Goal: Information Seeking & Learning: Understand process/instructions

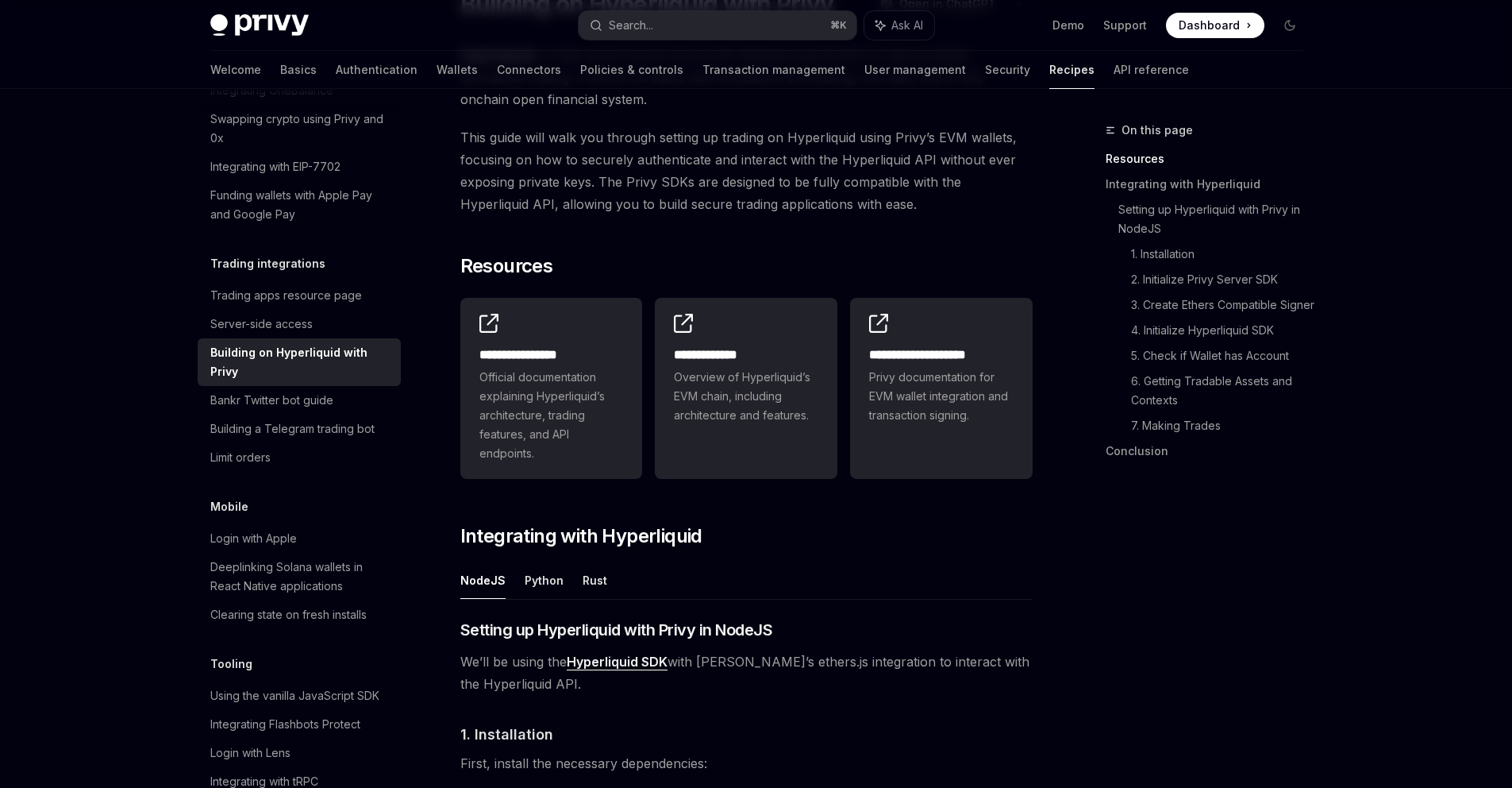
scroll to position [328, 0]
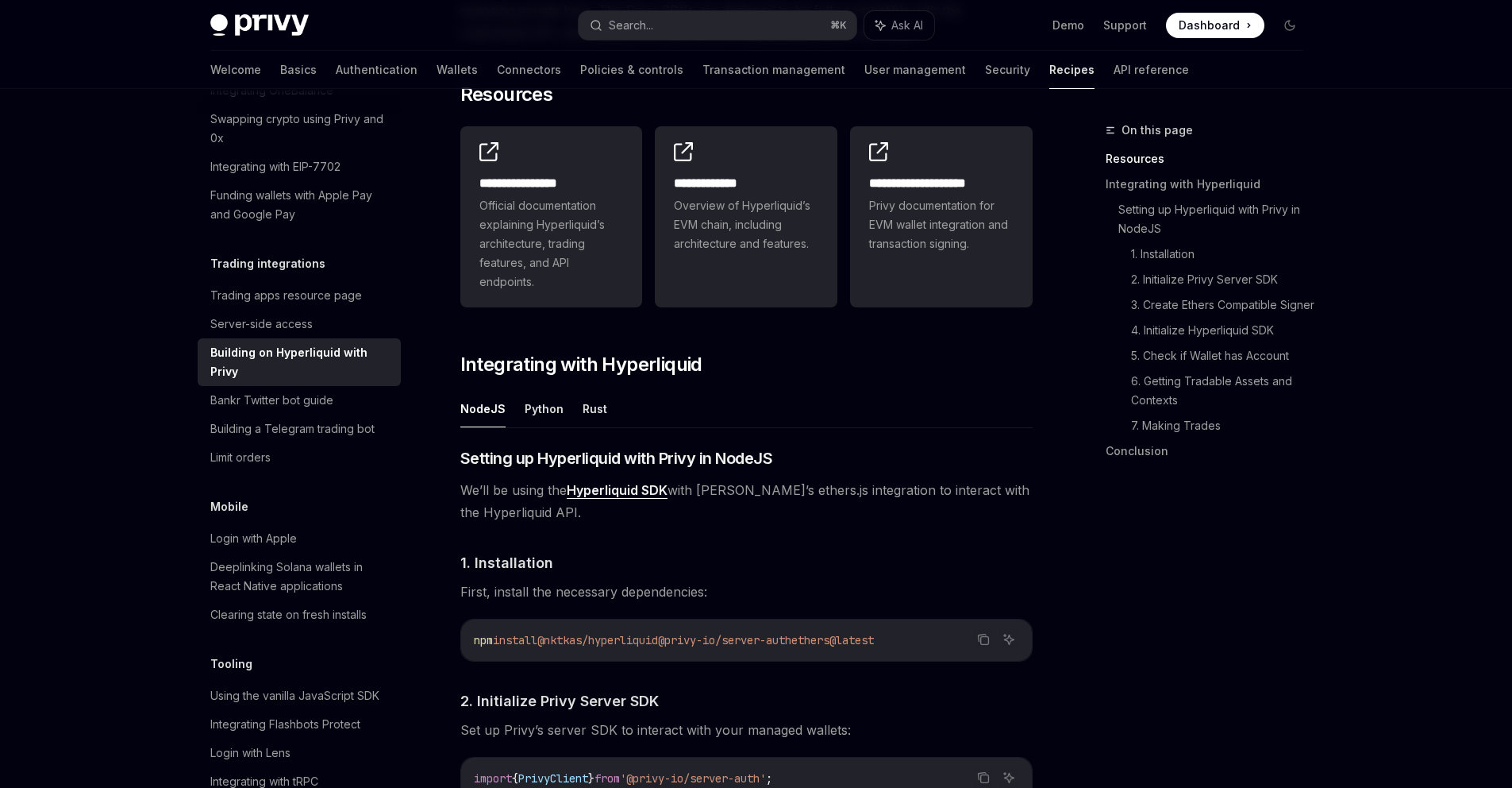
type textarea "*"
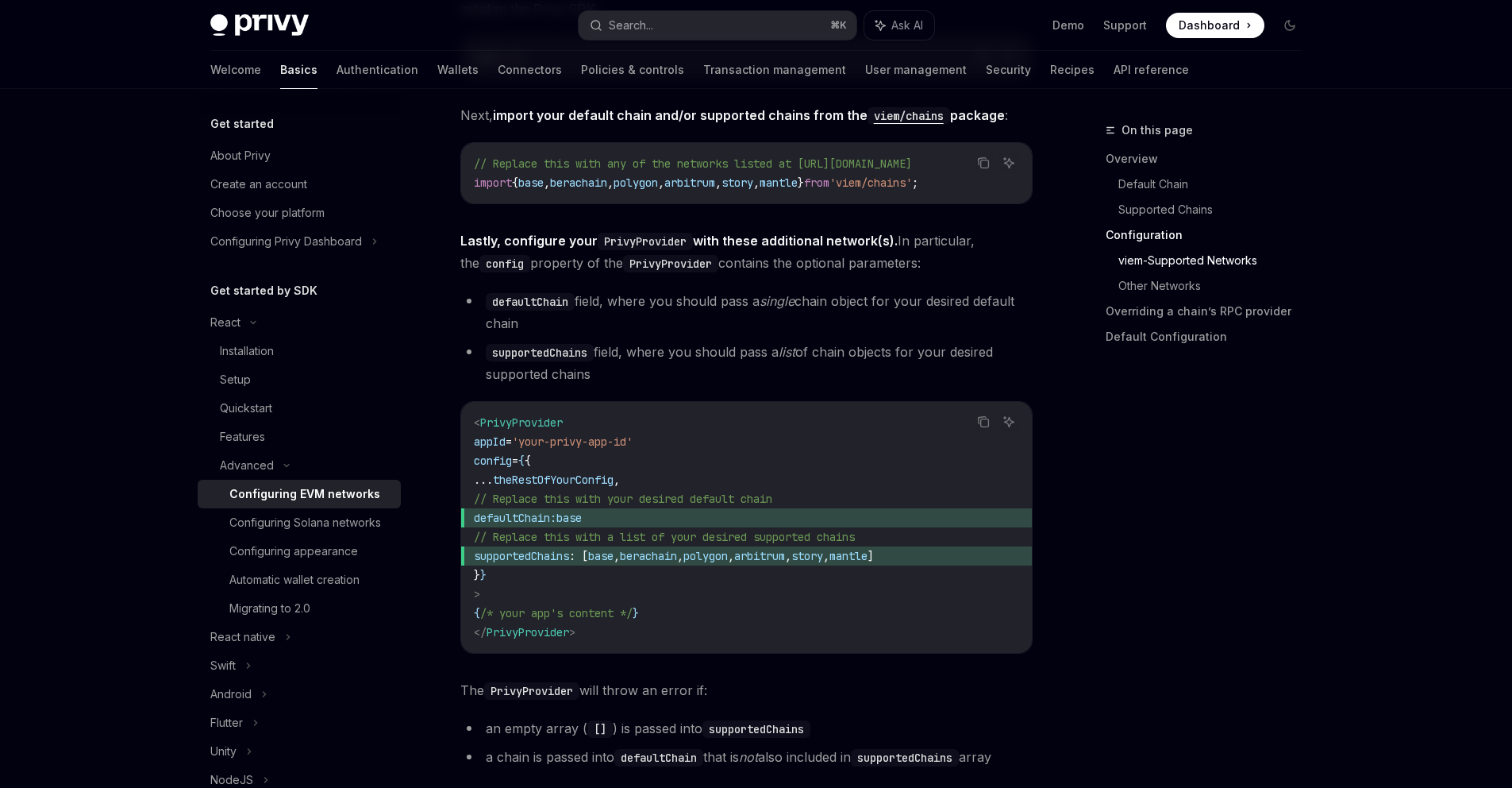
scroll to position [2106, 0]
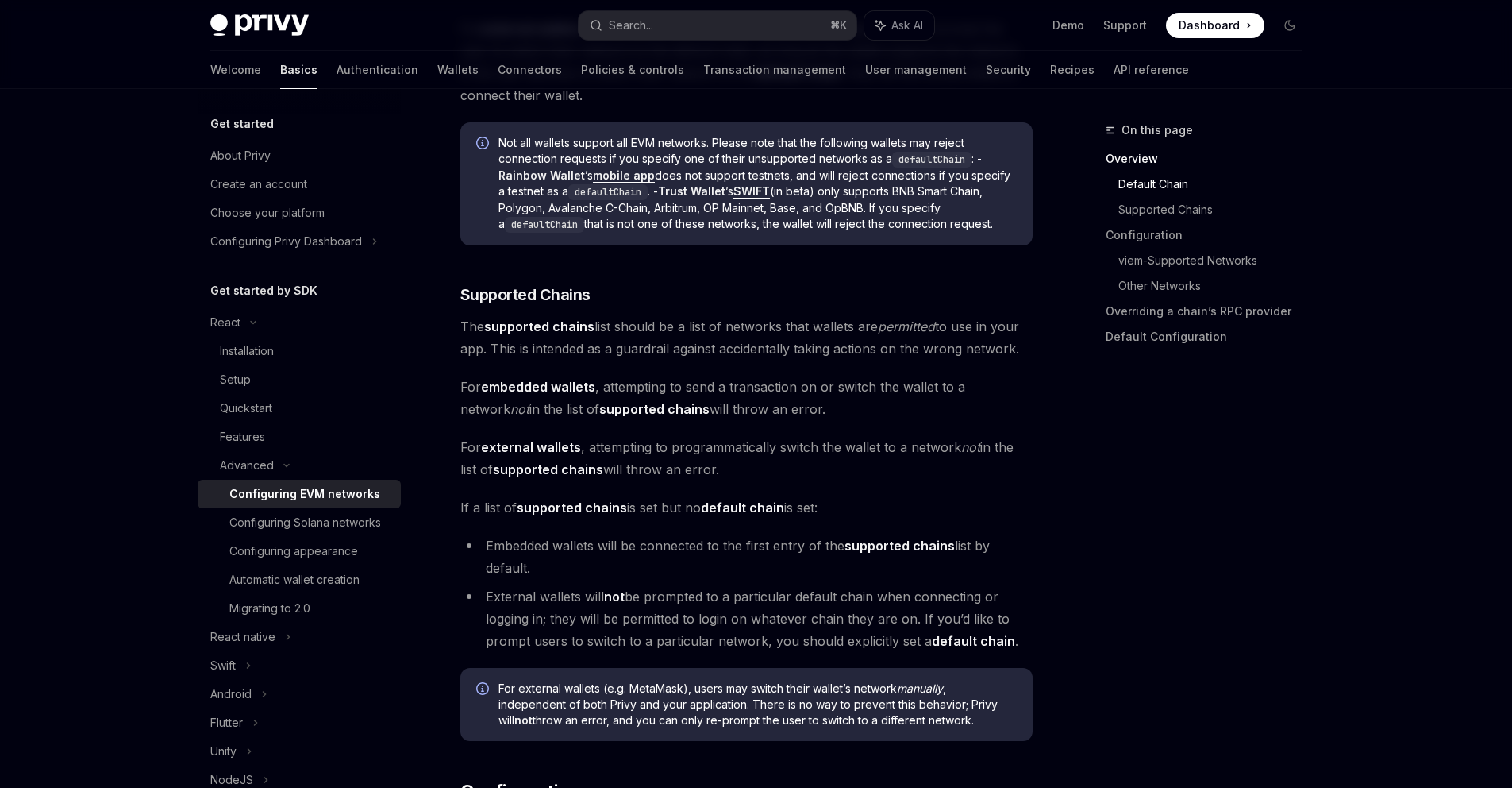
scroll to position [844, 0]
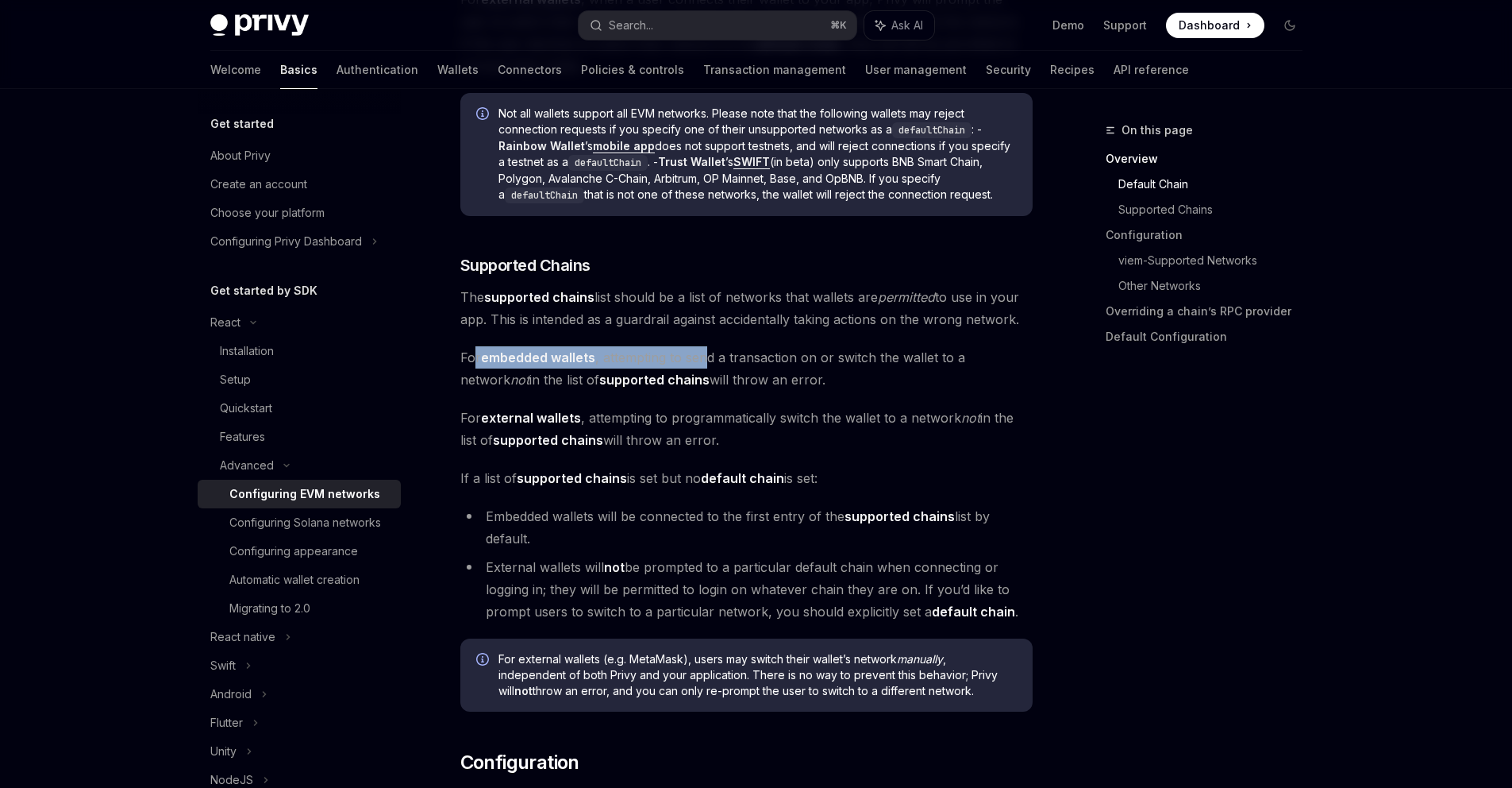
drag, startPoint x: 474, startPoint y: 361, endPoint x: 709, endPoint y: 358, distance: 235.0
click at [709, 358] on span "For embedded wallets , attempting to send a transaction on or switch the wallet…" at bounding box center [747, 369] width 572 height 45
drag, startPoint x: 476, startPoint y: 355, endPoint x: 812, endPoint y: 391, distance: 337.9
click at [869, 383] on span "For embedded wallets , attempting to send a transaction on or switch the wallet…" at bounding box center [747, 369] width 572 height 45
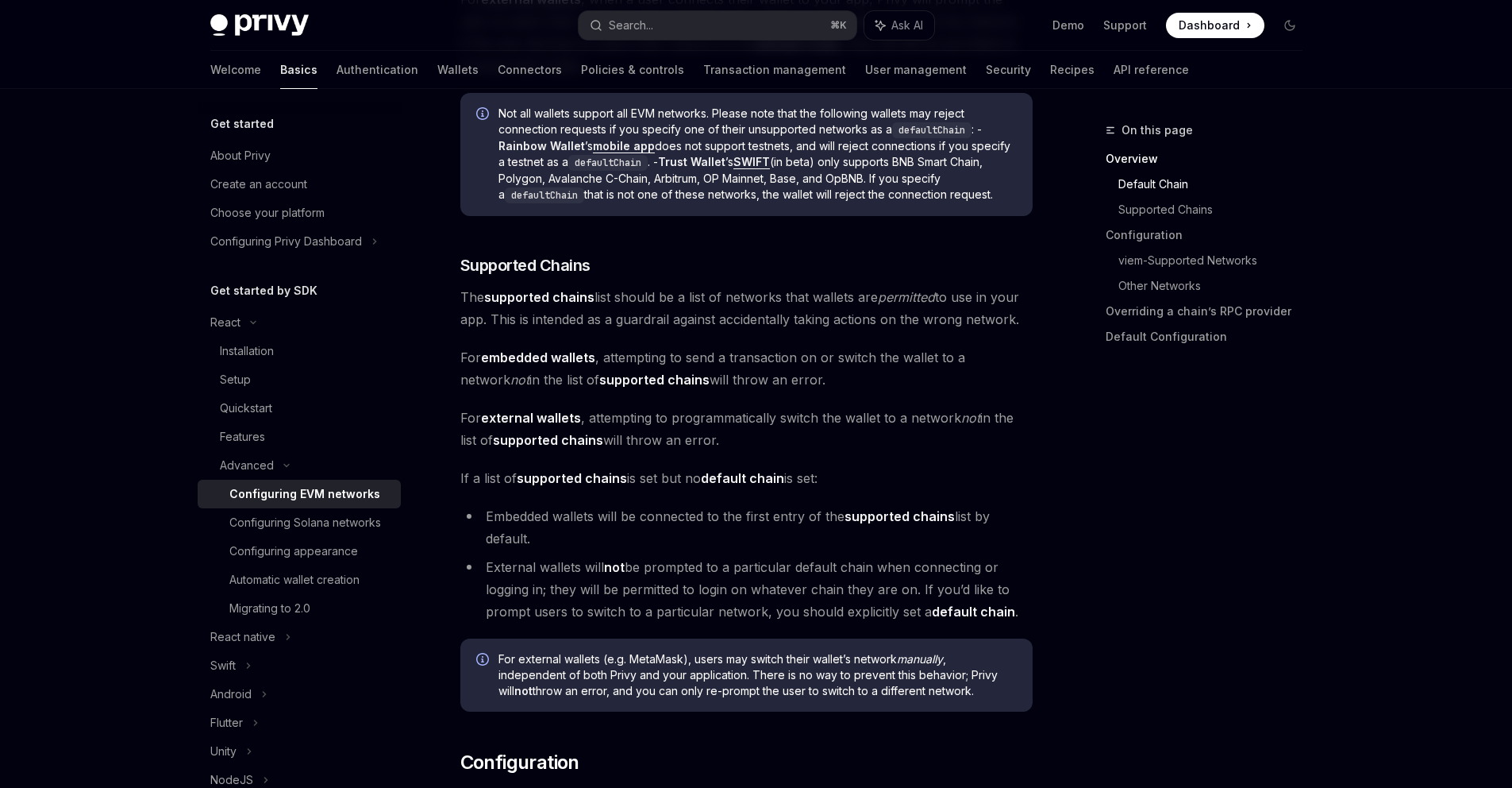
click at [647, 372] on strong "supported chains" at bounding box center [654, 380] width 110 height 16
click at [647, 378] on strong "supported chains" at bounding box center [654, 380] width 110 height 16
drag, startPoint x: 582, startPoint y: 378, endPoint x: 662, endPoint y: 378, distance: 80.0
click at [662, 378] on strong "supported chains" at bounding box center [654, 380] width 110 height 16
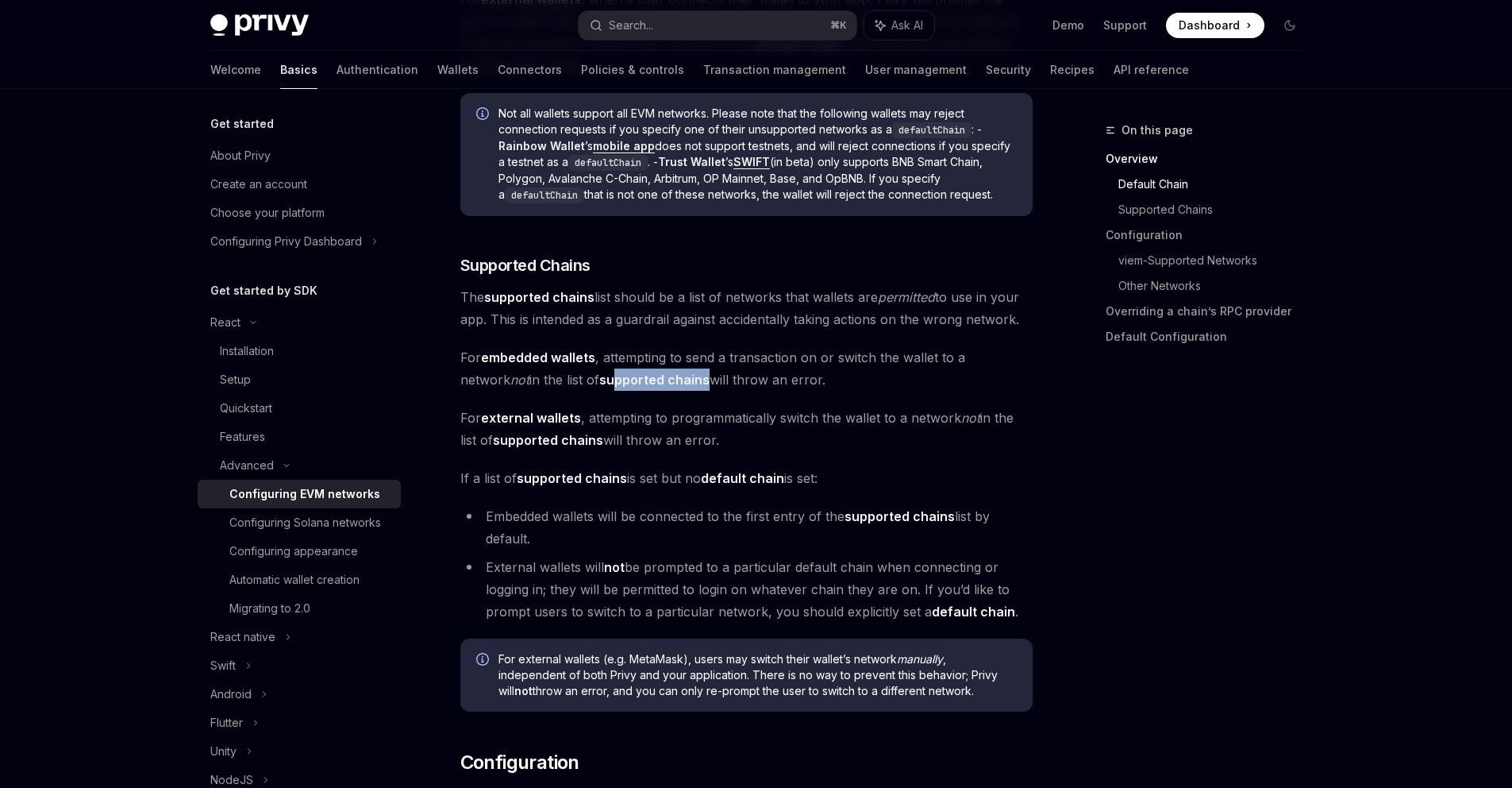
click at [744, 482] on strong "default chain" at bounding box center [743, 478] width 83 height 16
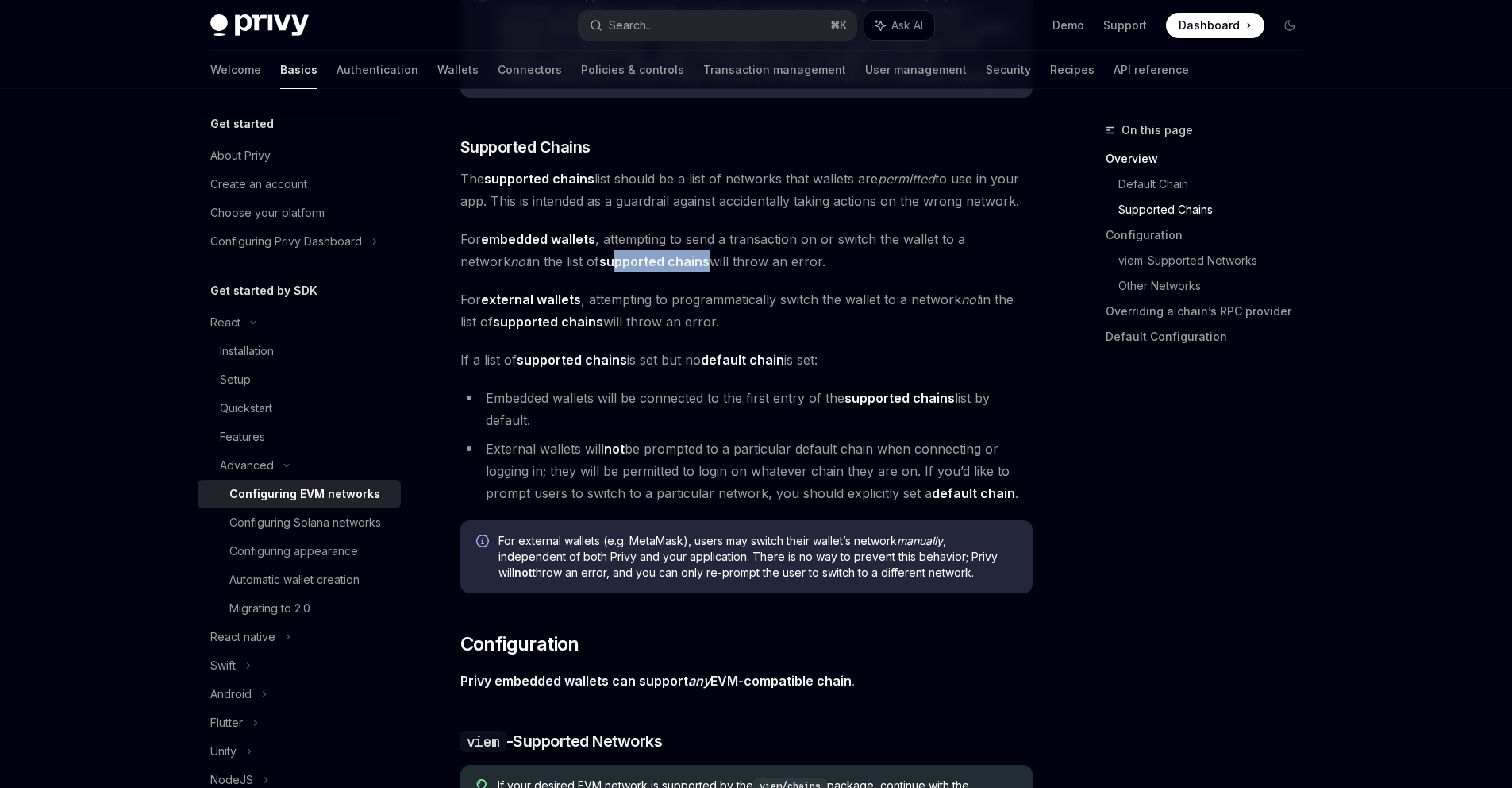
scroll to position [1296, 0]
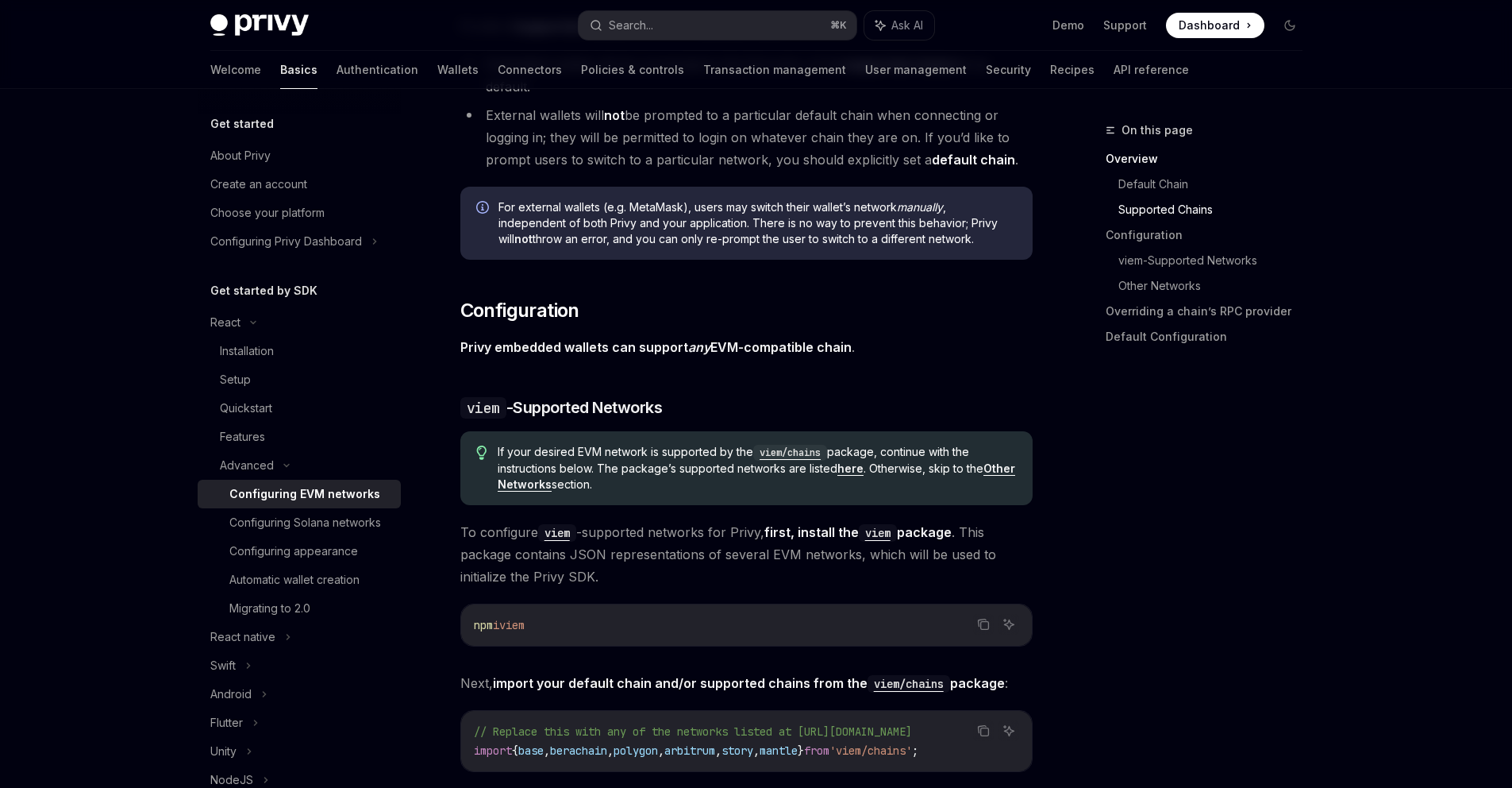
click at [852, 470] on link "here" at bounding box center [850, 469] width 26 height 14
click at [720, 475] on span "If your desired EVM network is supported by the viem/chains package, continue w…" at bounding box center [756, 468] width 518 height 49
click at [552, 484] on strong "Other Networks" at bounding box center [756, 476] width 517 height 30
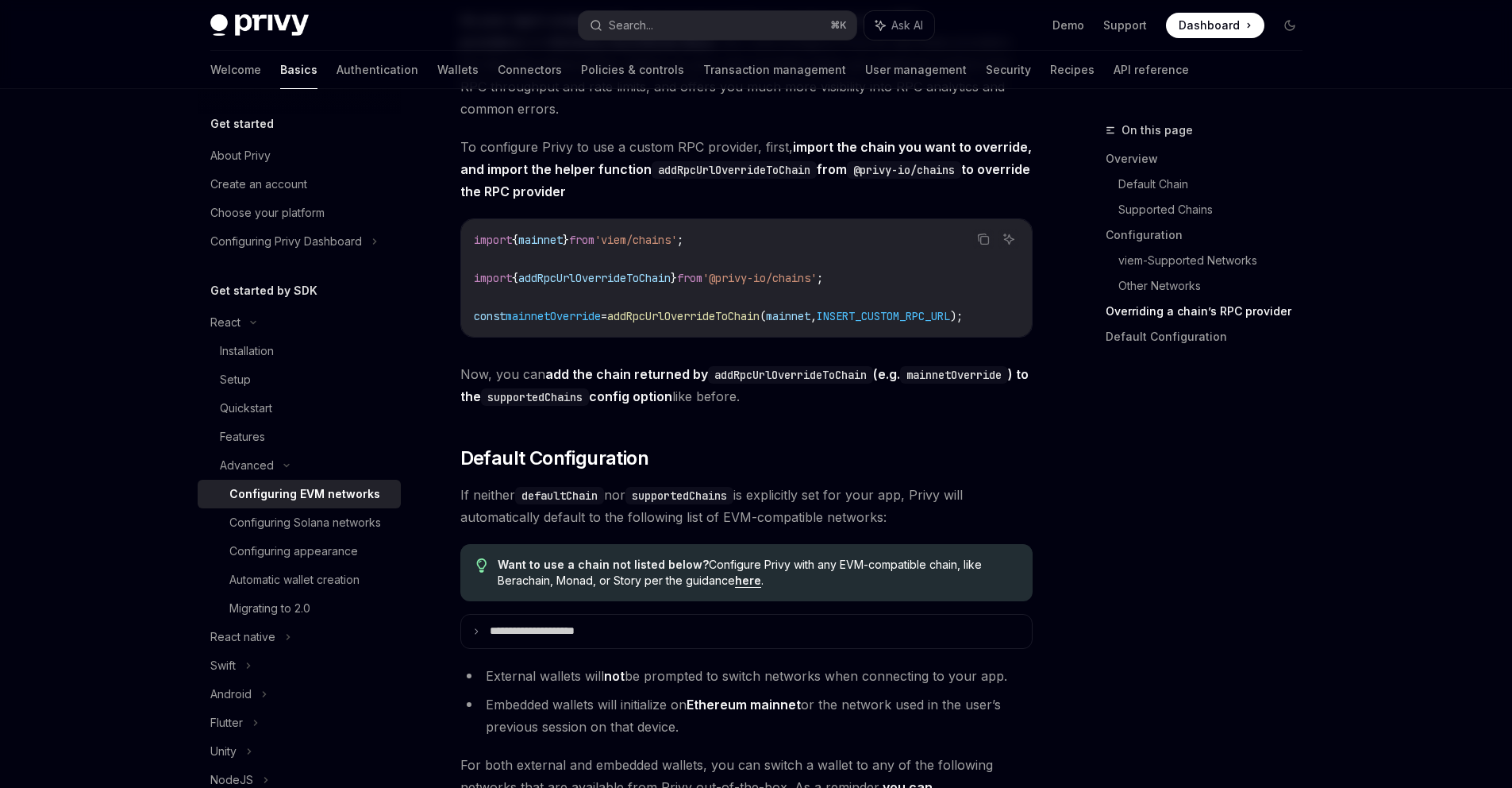
scroll to position [3789, 0]
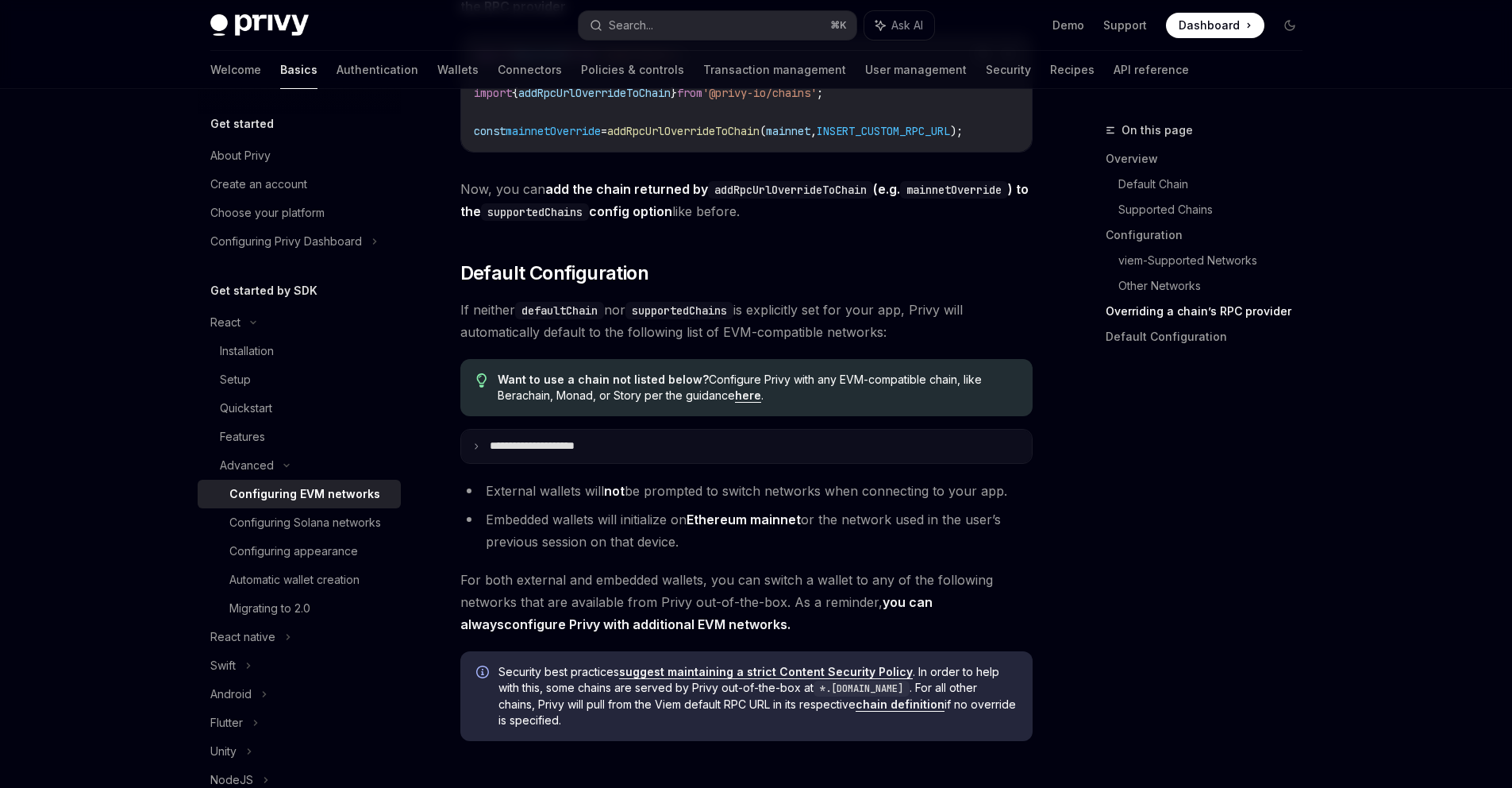
click at [609, 463] on summary "**********" at bounding box center [747, 446] width 571 height 34
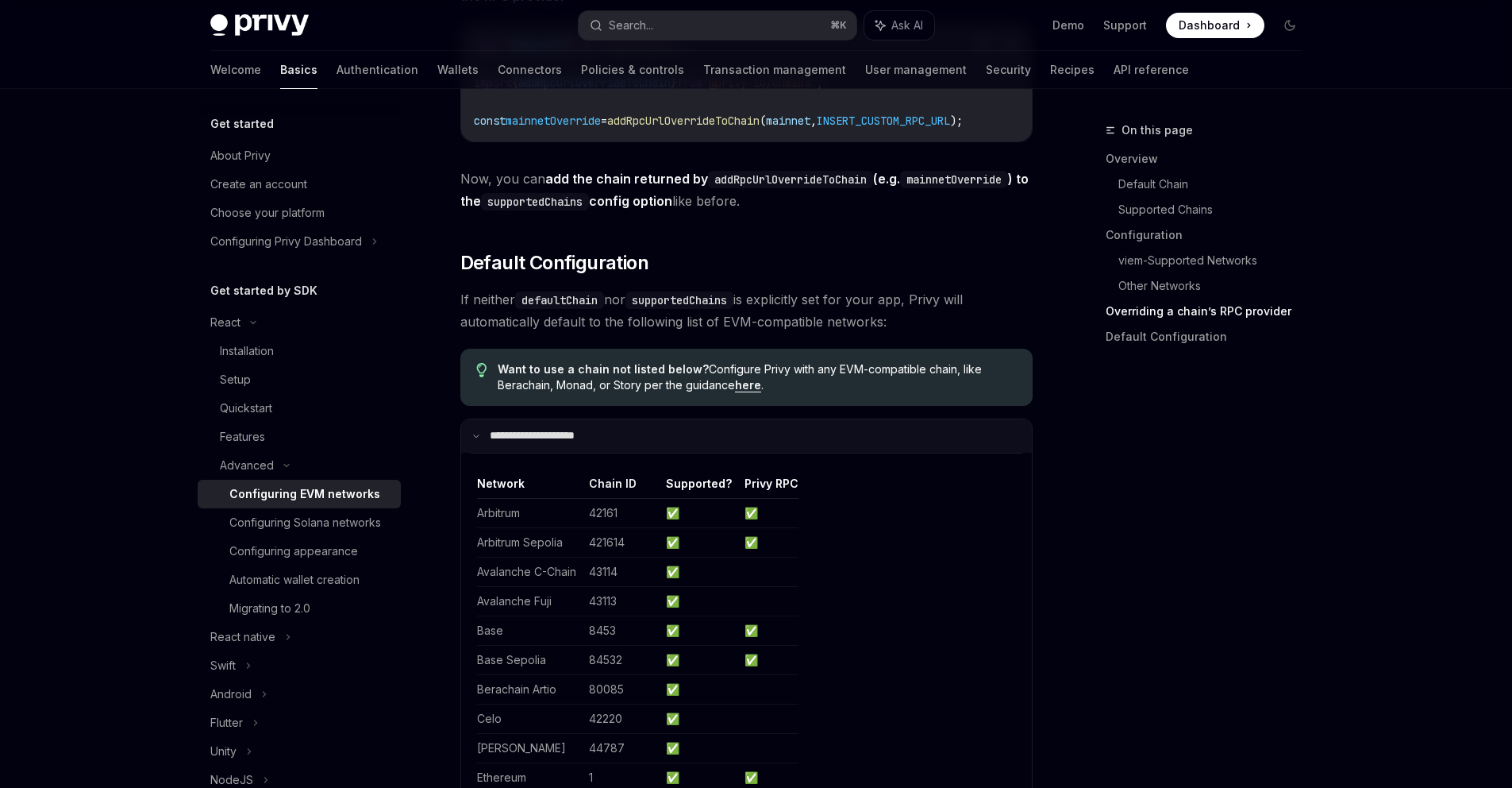
scroll to position [3796, 0]
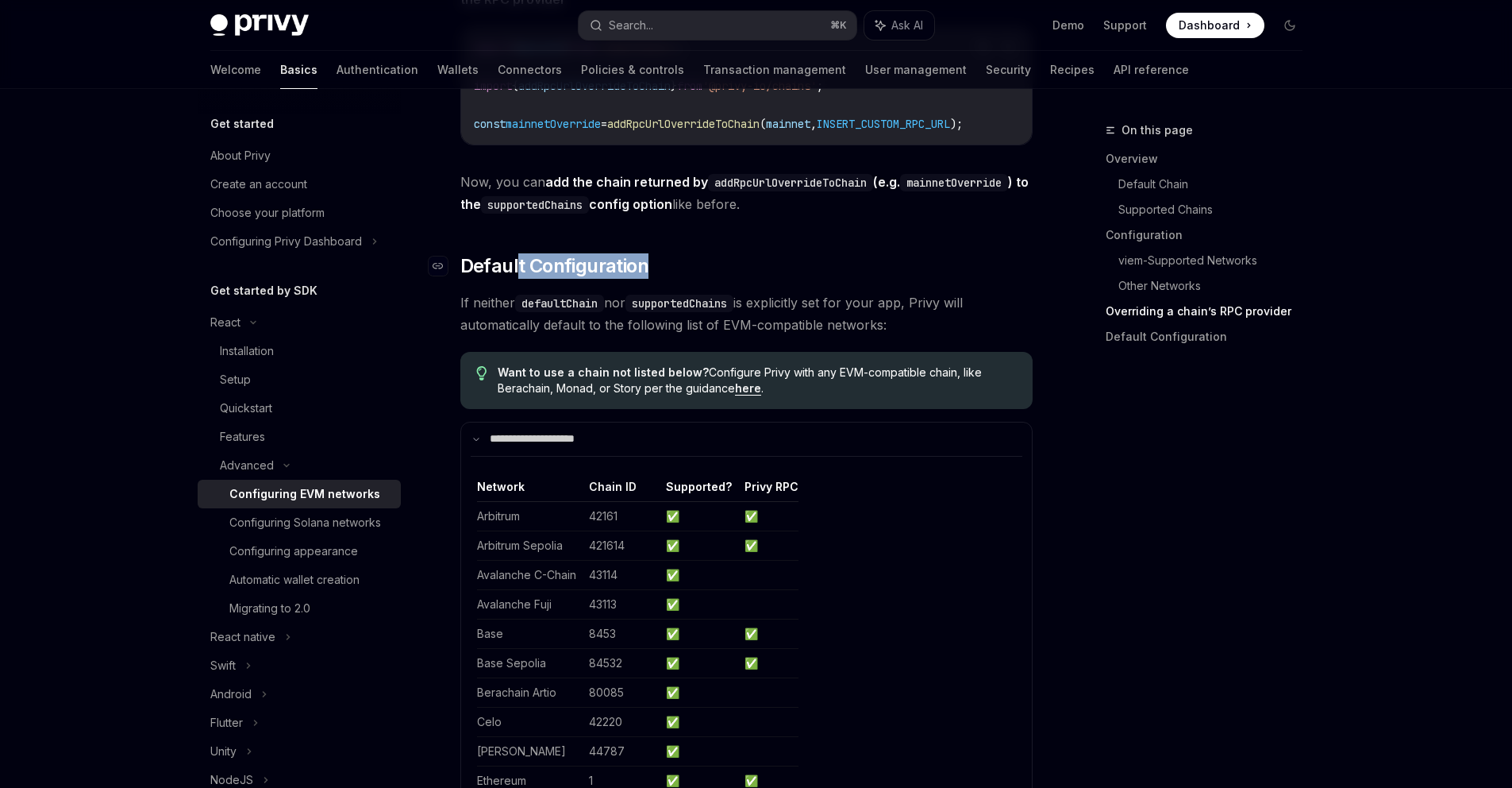
drag, startPoint x: 653, startPoint y: 278, endPoint x: 515, endPoint y: 288, distance: 138.4
click at [515, 278] on h2 "​ Default Configuration" at bounding box center [747, 266] width 572 height 26
type textarea "*"
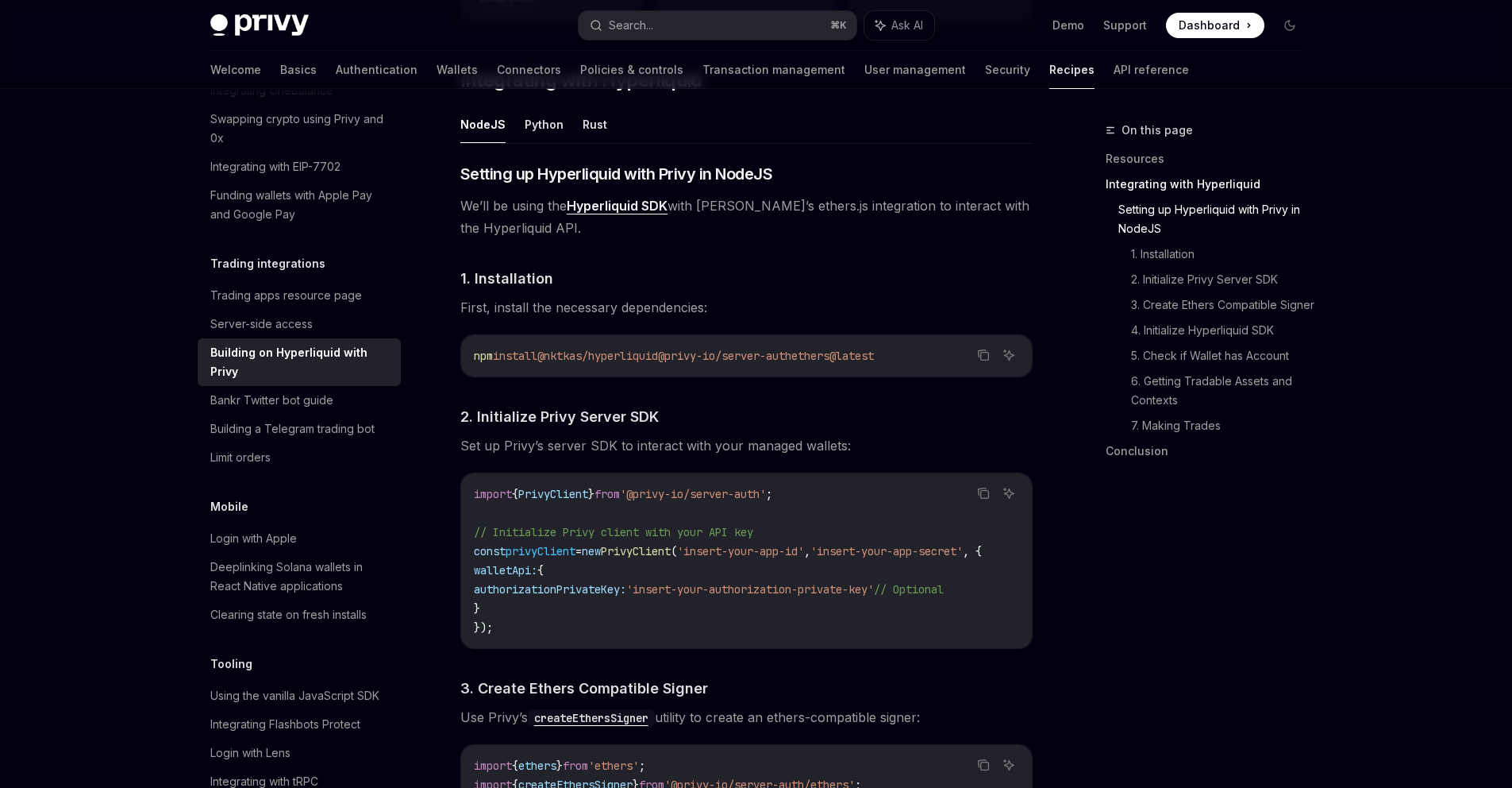
scroll to position [674, 0]
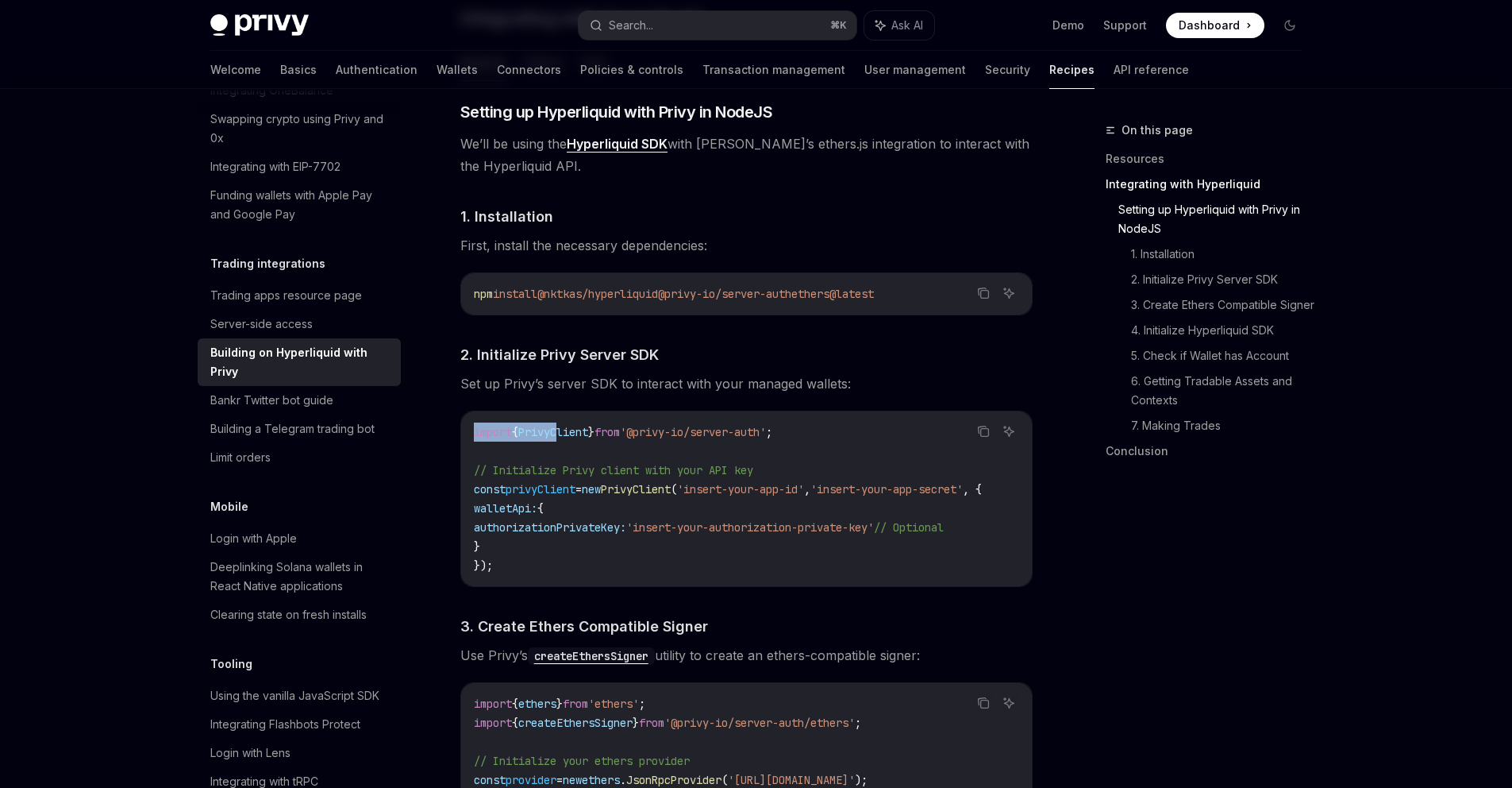
drag, startPoint x: 847, startPoint y: 421, endPoint x: 563, endPoint y: 431, distance: 284.2
click at [567, 427] on div "import { PrivyClient } from '@privy-io/server-auth' ; // Initialize Privy clien…" at bounding box center [747, 498] width 571 height 174
click at [544, 513] on span "{" at bounding box center [541, 508] width 6 height 14
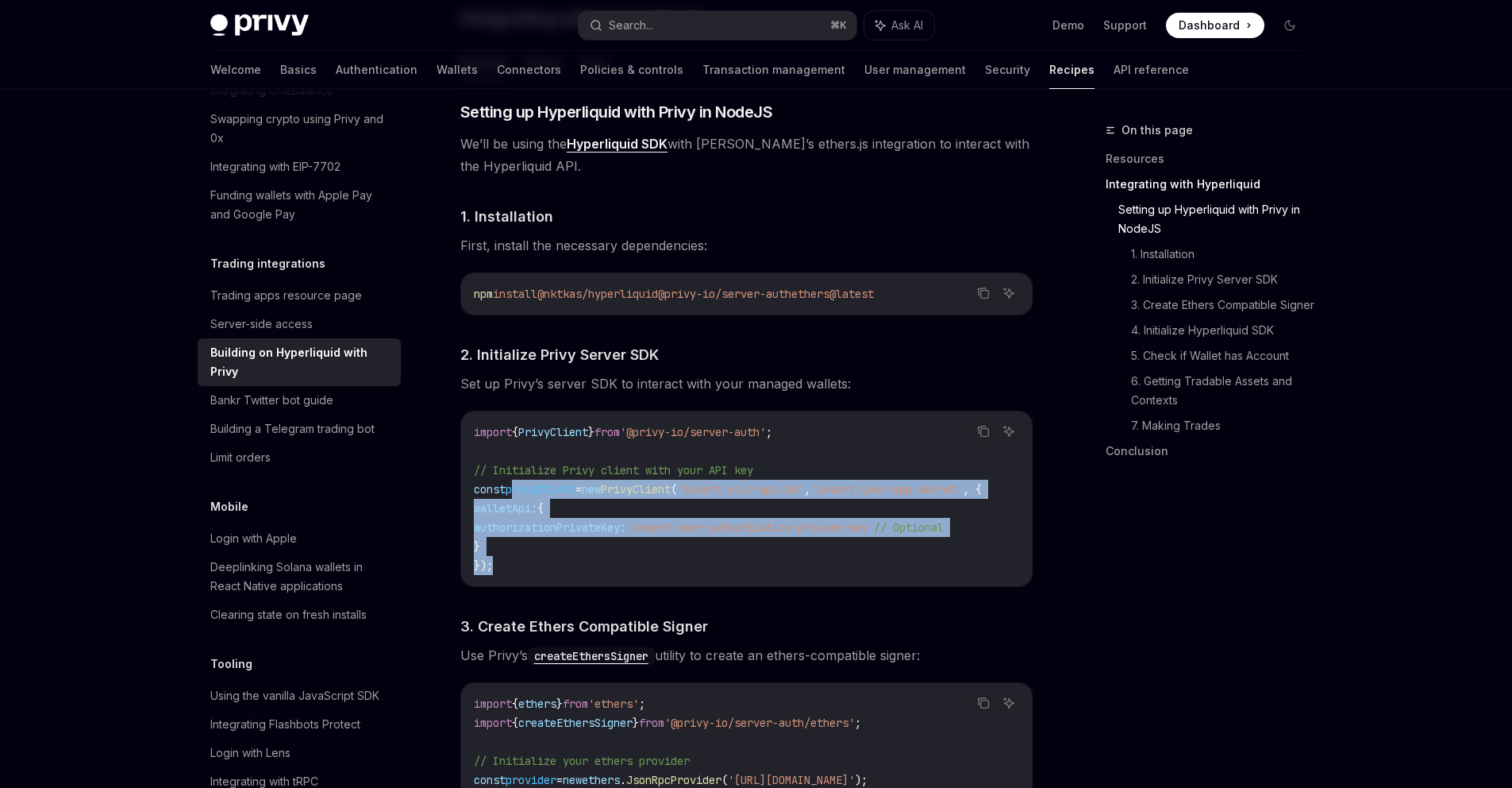
drag, startPoint x: 516, startPoint y: 563, endPoint x: 527, endPoint y: 462, distance: 101.6
click at [515, 472] on code "import { PrivyClient } from '@privy-io/server-auth' ; // Initialize Privy clien…" at bounding box center [747, 498] width 546 height 153
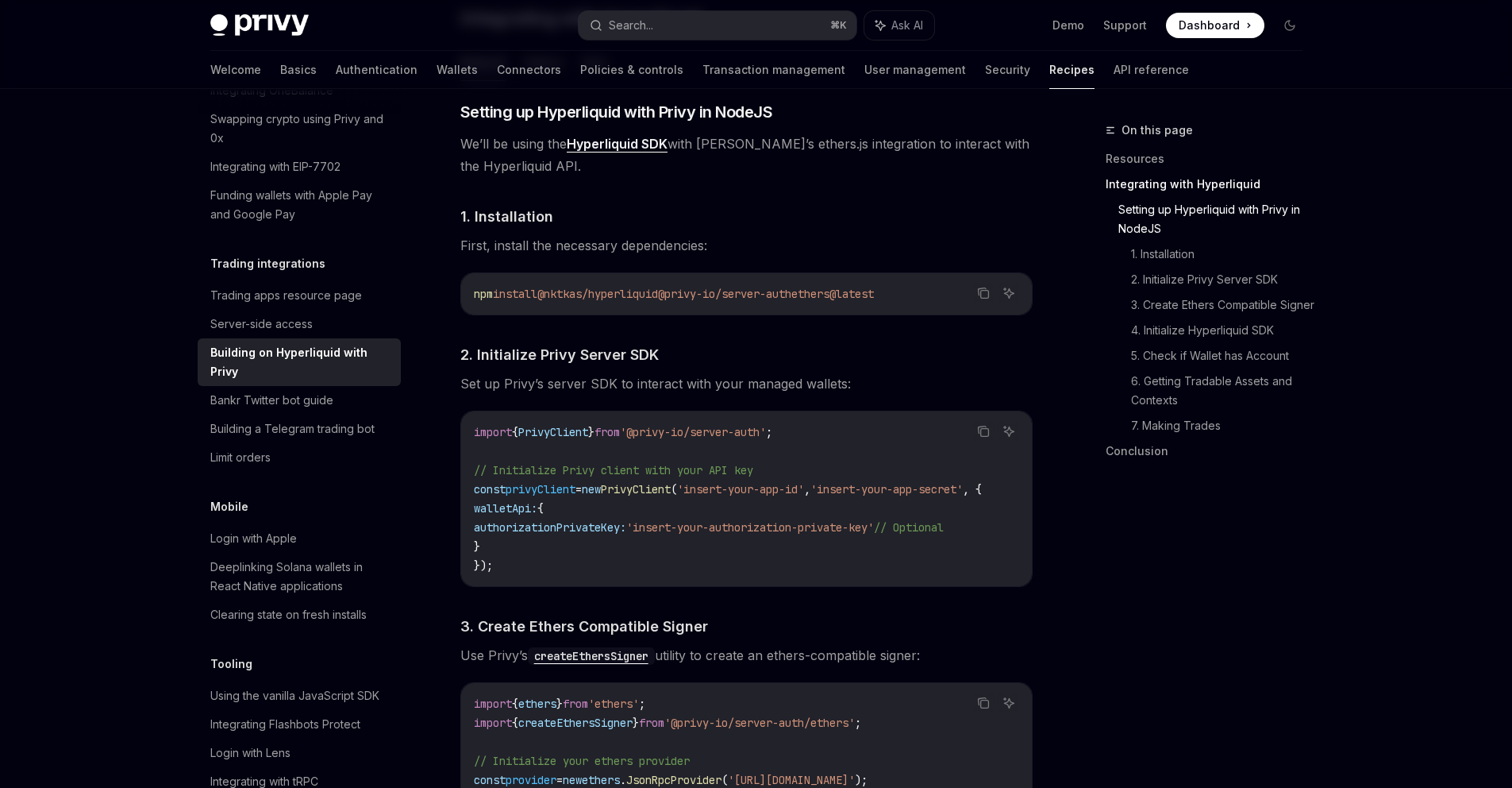
click at [714, 443] on code "import { PrivyClient } from '@privy-io/server-auth' ; // Initialize Privy clien…" at bounding box center [747, 498] width 546 height 153
drag, startPoint x: 681, startPoint y: 432, endPoint x: 808, endPoint y: 431, distance: 127.0
click at [766, 431] on span "'@privy-io/server-auth'" at bounding box center [692, 432] width 146 height 14
copy span "@privy-io/server-auth"
click at [848, 440] on code "import { PrivyClient } from '@privy-io/server-auth' ; // Initialize Privy clien…" at bounding box center [747, 498] width 546 height 153
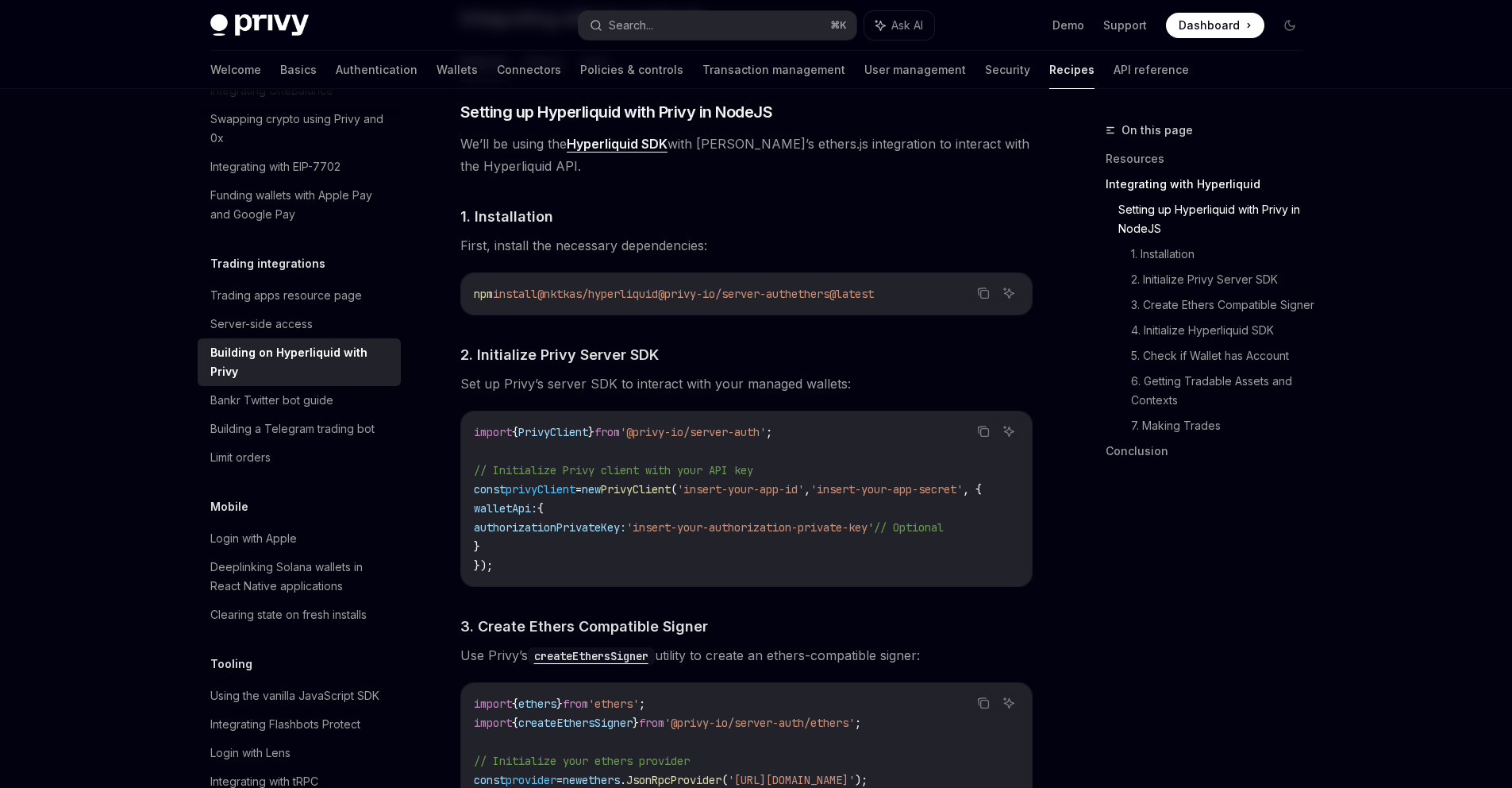
drag, startPoint x: 517, startPoint y: 555, endPoint x: 466, endPoint y: 482, distance: 89.1
click at [466, 482] on div "import { PrivyClient } from '@privy-io/server-auth' ; // Initialize Privy clien…" at bounding box center [747, 498] width 571 height 174
copy code "const privyClient = new PrivyClient ( 'insert-your-app-id' , 'insert-your-app-s…"
click at [510, 522] on span "authorizationPrivateKey:" at bounding box center [550, 527] width 153 height 14
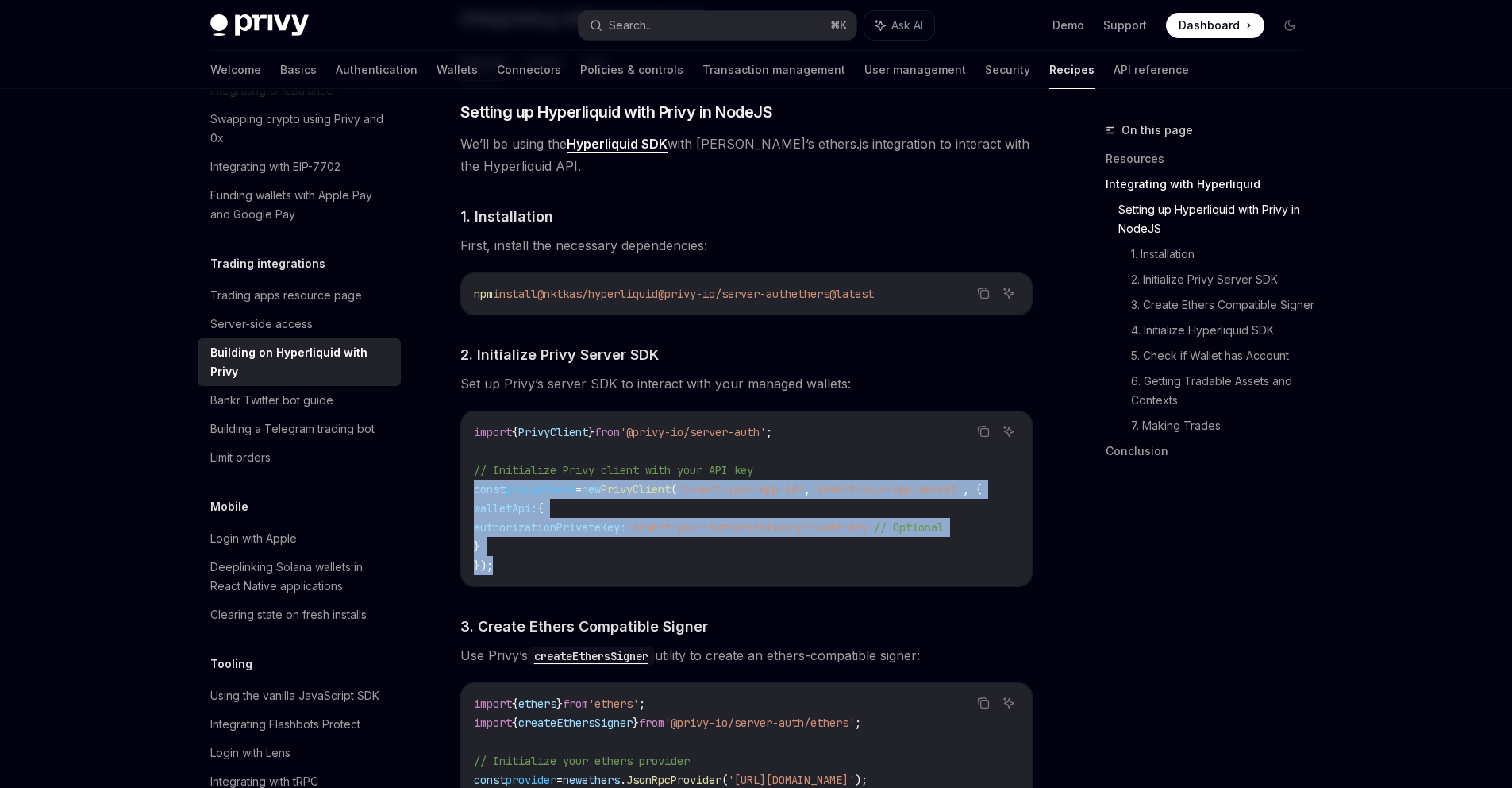
drag, startPoint x: 502, startPoint y: 576, endPoint x: 461, endPoint y: 483, distance: 101.6
click at [461, 483] on div "import { PrivyClient } from '@privy-io/server-auth' ; // Initialize Privy clien…" at bounding box center [747, 498] width 571 height 174
copy code "const privyClient = new PrivyClient ( 'insert-your-app-id' , 'insert-your-app-s…"
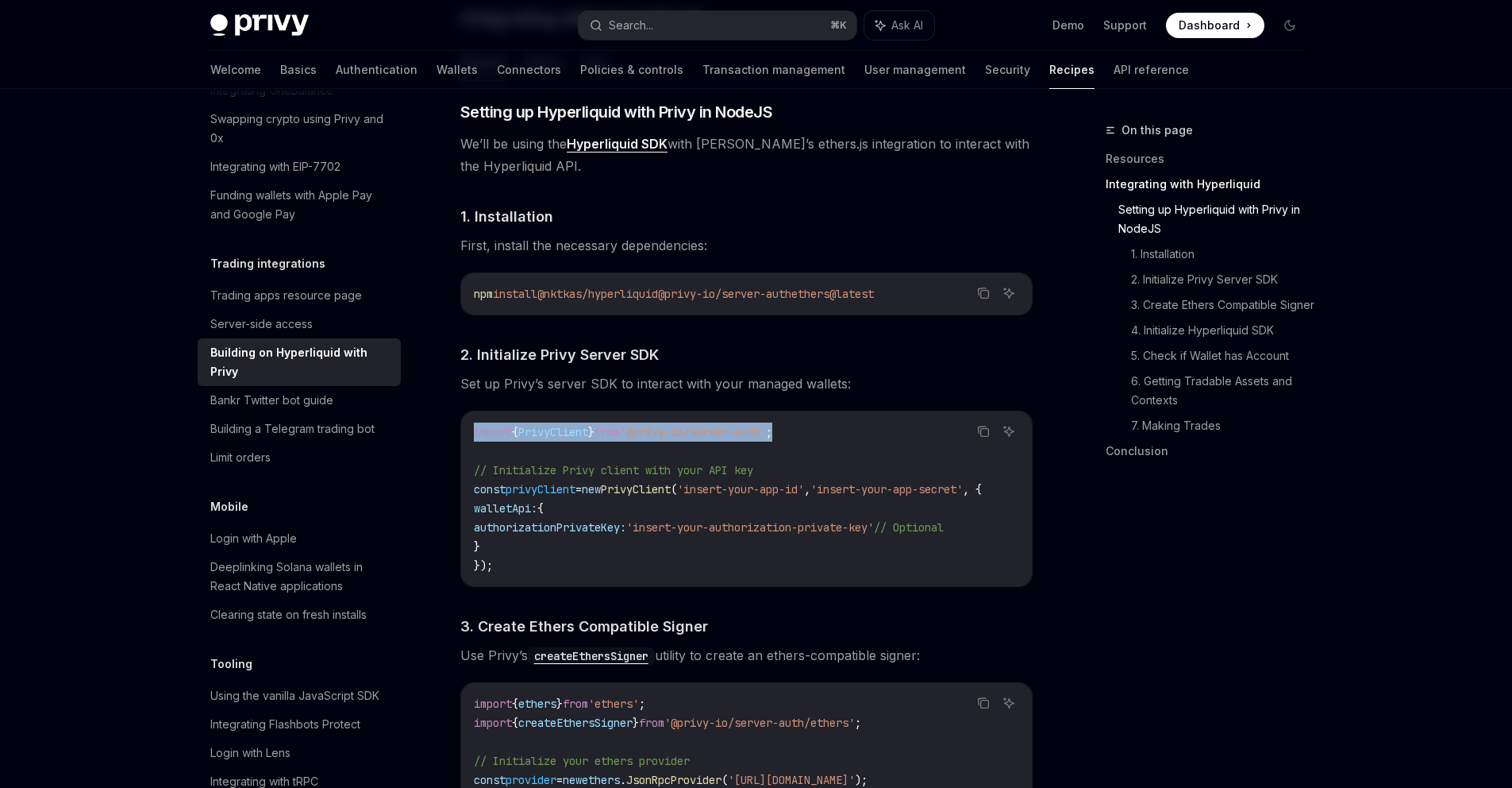
drag, startPoint x: 847, startPoint y: 436, endPoint x: 482, endPoint y: 385, distance: 368.5
copy span "import { PrivyClient } from '@privy-io/server-auth' ;"
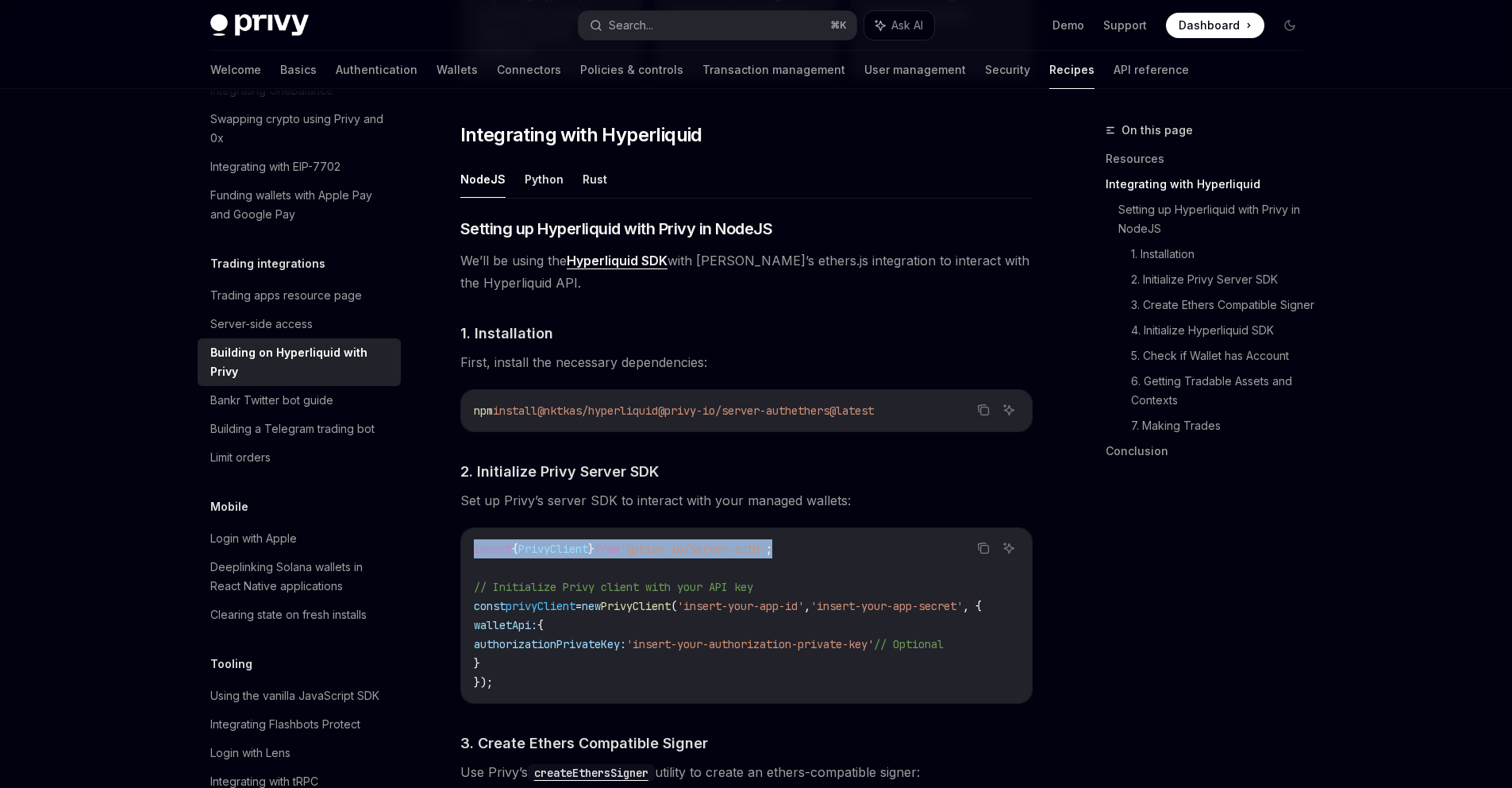
scroll to position [559, 0]
copy span "import { PrivyClient } from '@privy-io/server-auth' ;"
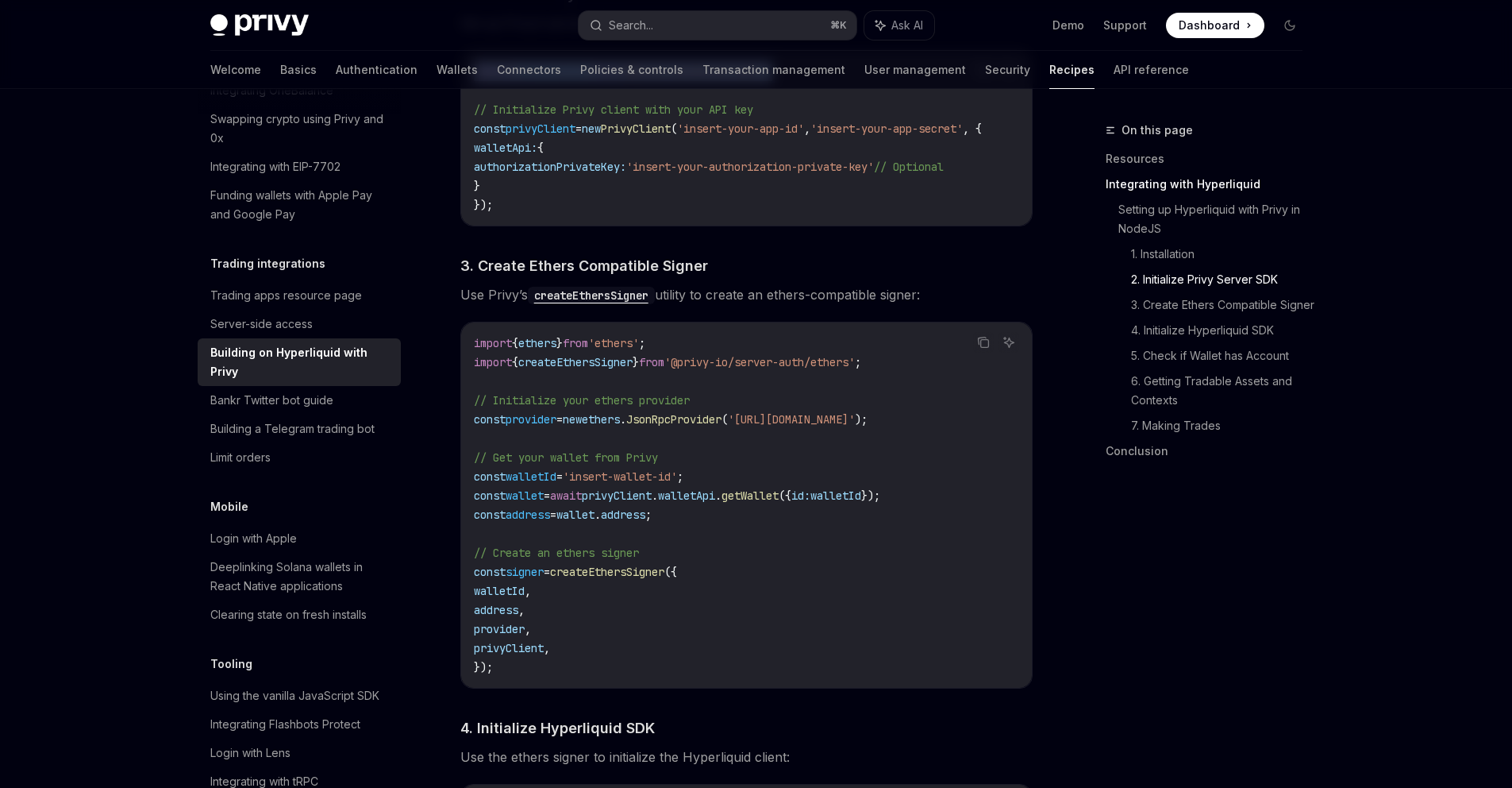
scroll to position [1049, 0]
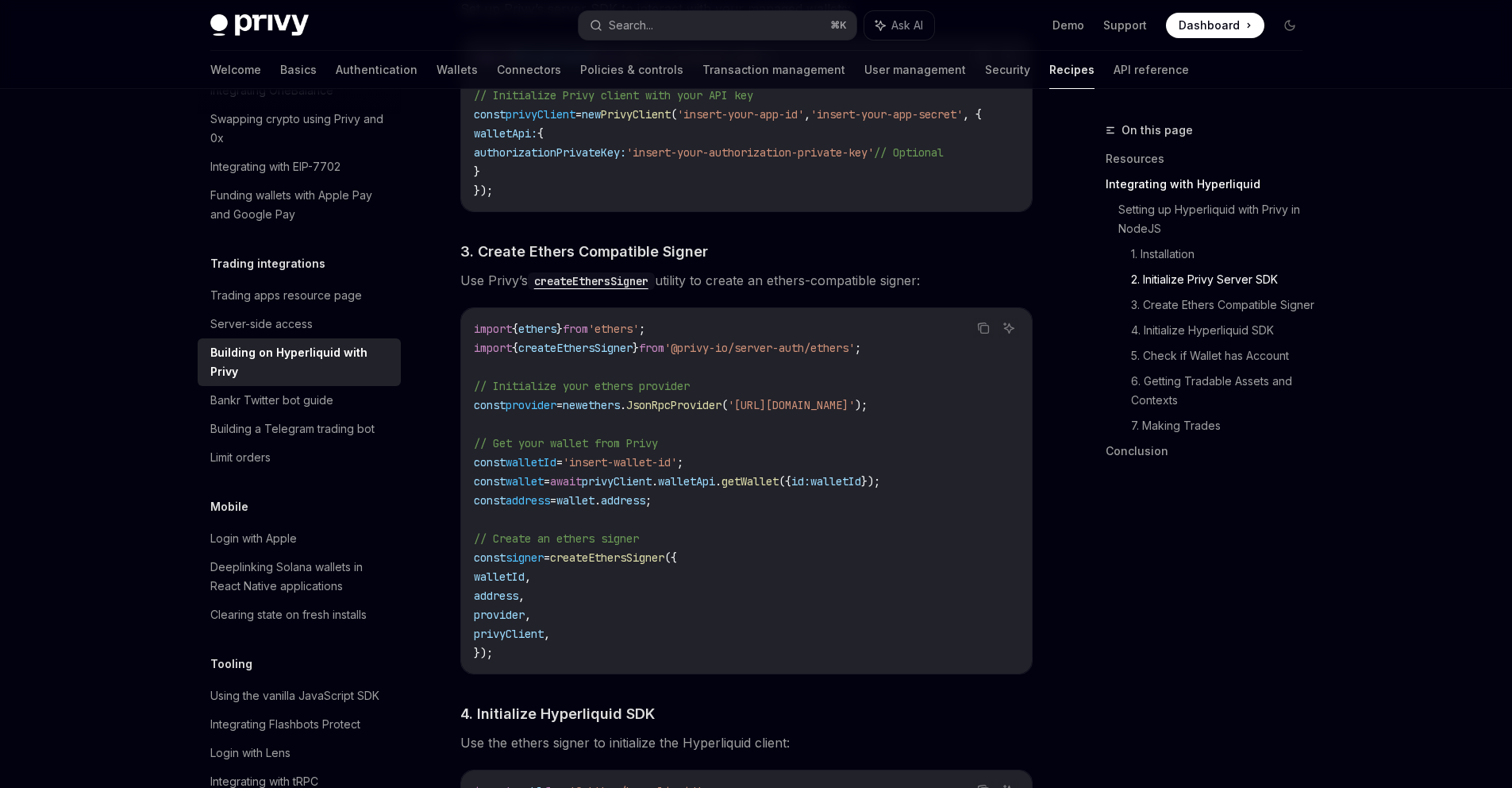
click at [623, 368] on code "import { ethers } from 'ethers' ; import { createEthersSigner } from '@privy-io…" at bounding box center [747, 490] width 545 height 343
click at [636, 419] on code "import { ethers } from 'ethers' ; import { createEthersSigner } from '@privy-io…" at bounding box center [747, 490] width 545 height 343
click at [620, 410] on span "ethers" at bounding box center [601, 405] width 38 height 14
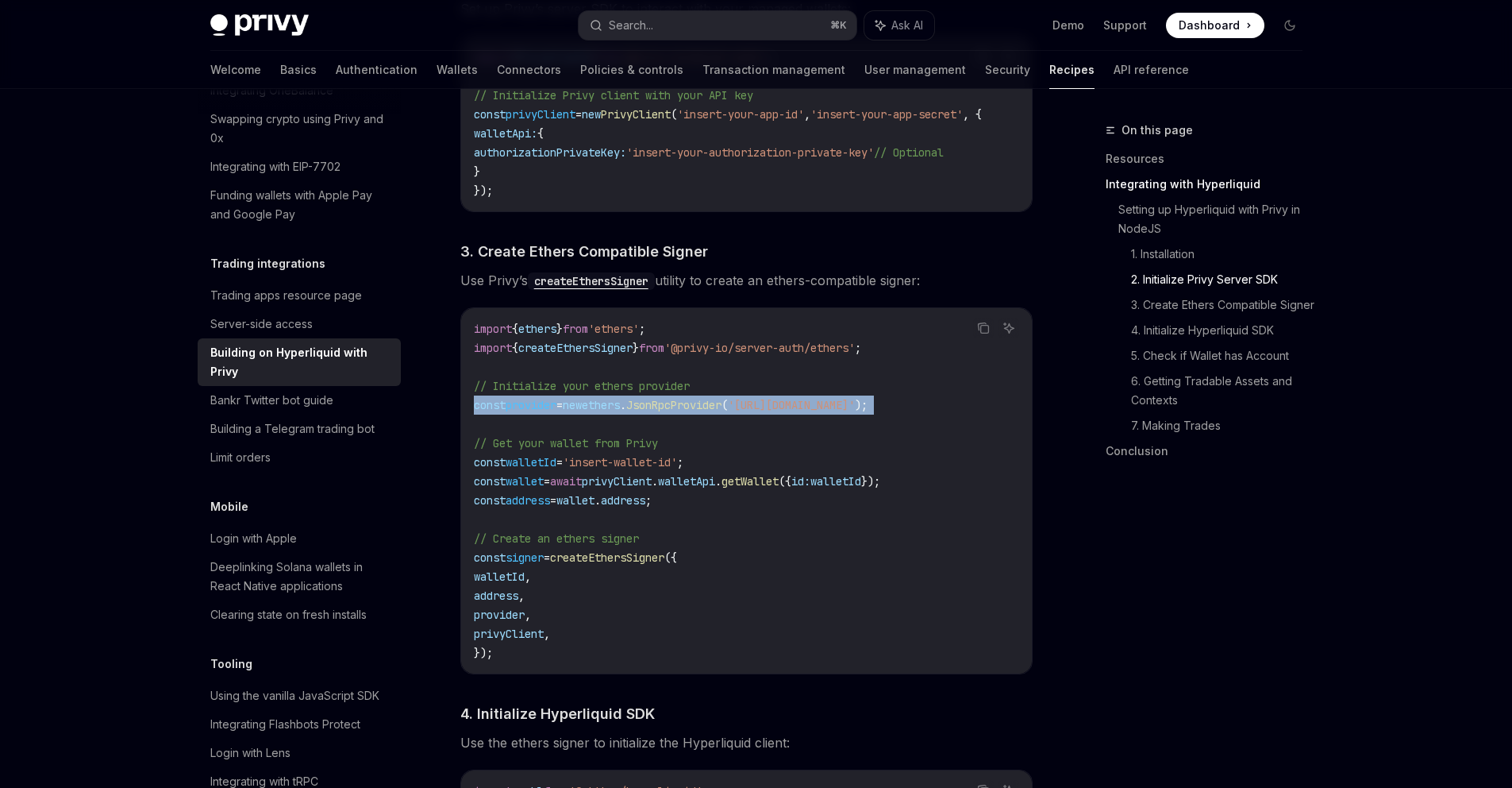
click at [620, 410] on span "ethers" at bounding box center [601, 405] width 38 height 14
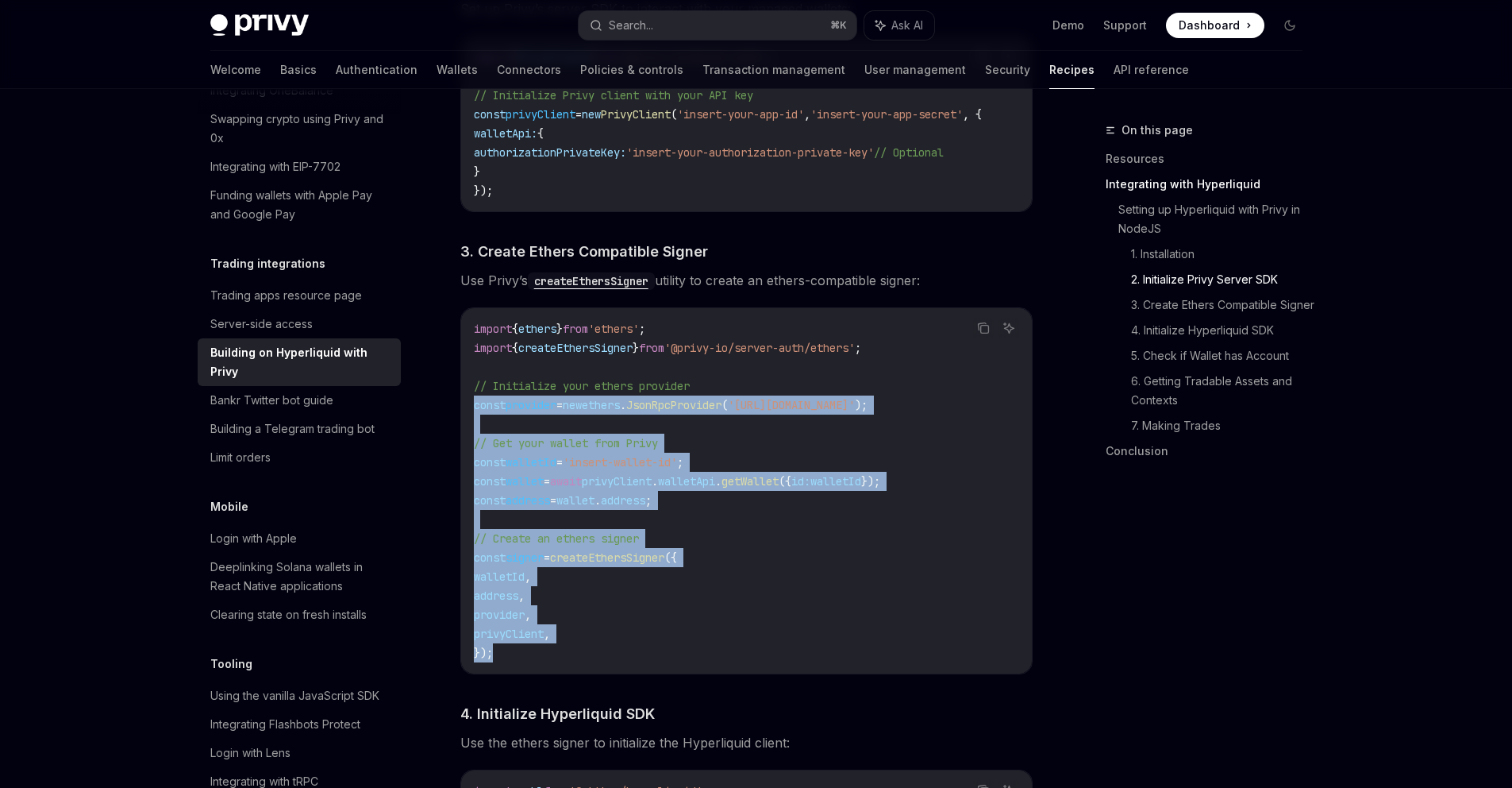
drag, startPoint x: 519, startPoint y: 664, endPoint x: 459, endPoint y: 406, distance: 264.9
copy code "const provider = new ethers . JsonRpcProvider ( 'https://base.llamarpc.com' ); …"
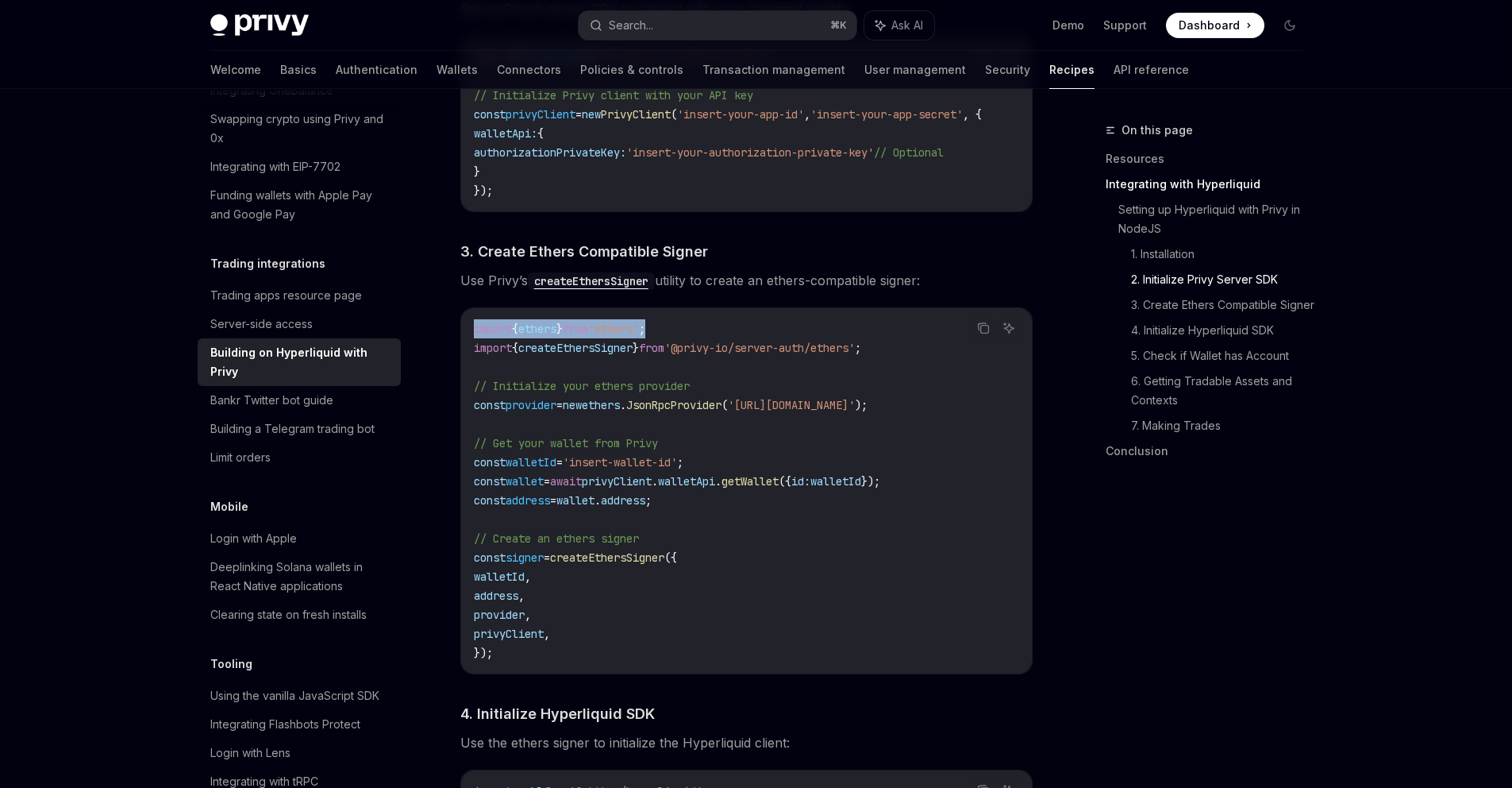
drag, startPoint x: 674, startPoint y: 333, endPoint x: 465, endPoint y: 318, distance: 209.5
click at [465, 318] on div "import { ethers } from 'ethers' ; import { createEthersSigner } from '@privy-io…" at bounding box center [747, 490] width 571 height 366
copy span "import { ethers } from 'ethers' ;"
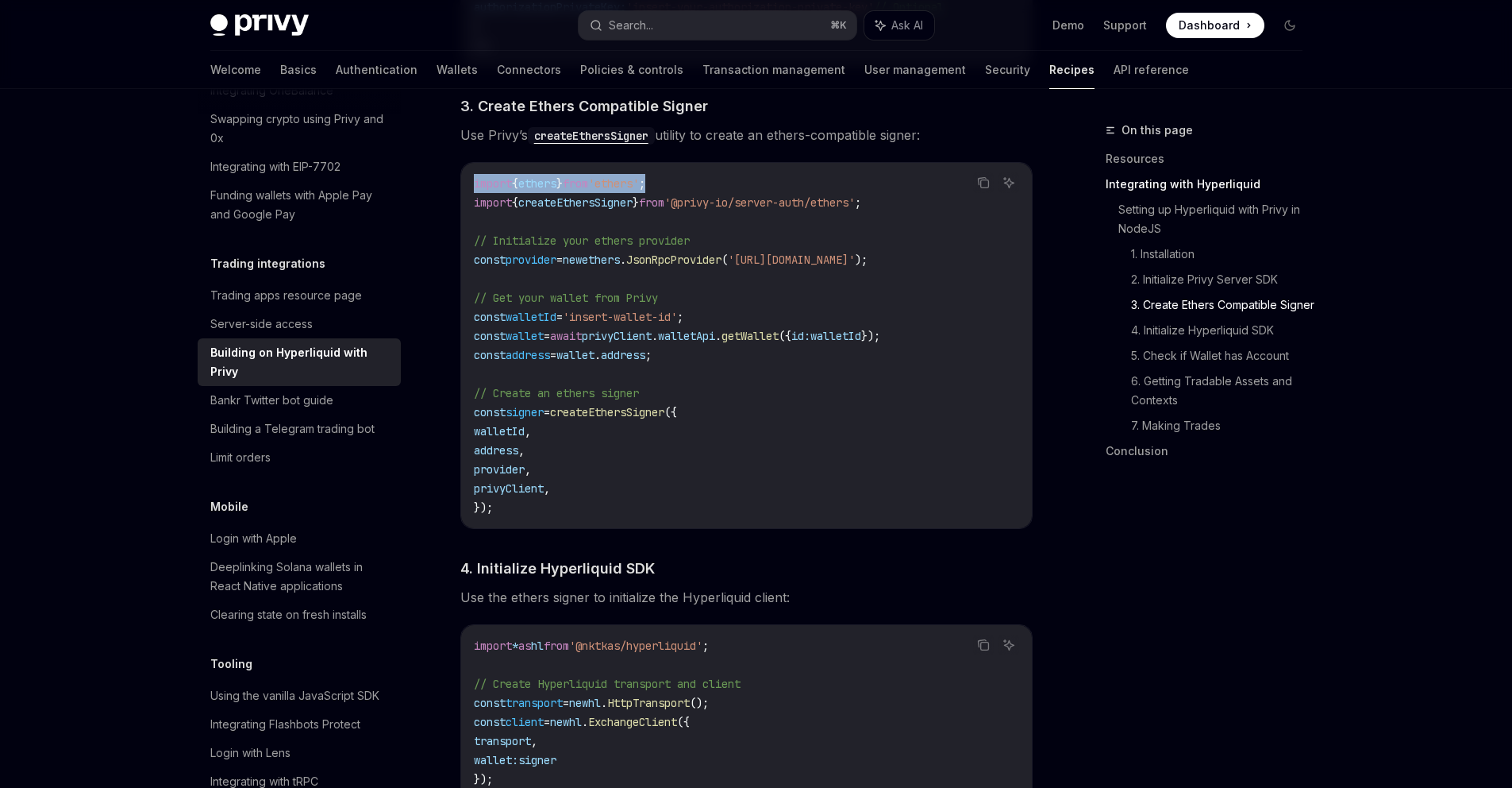
scroll to position [1180, 0]
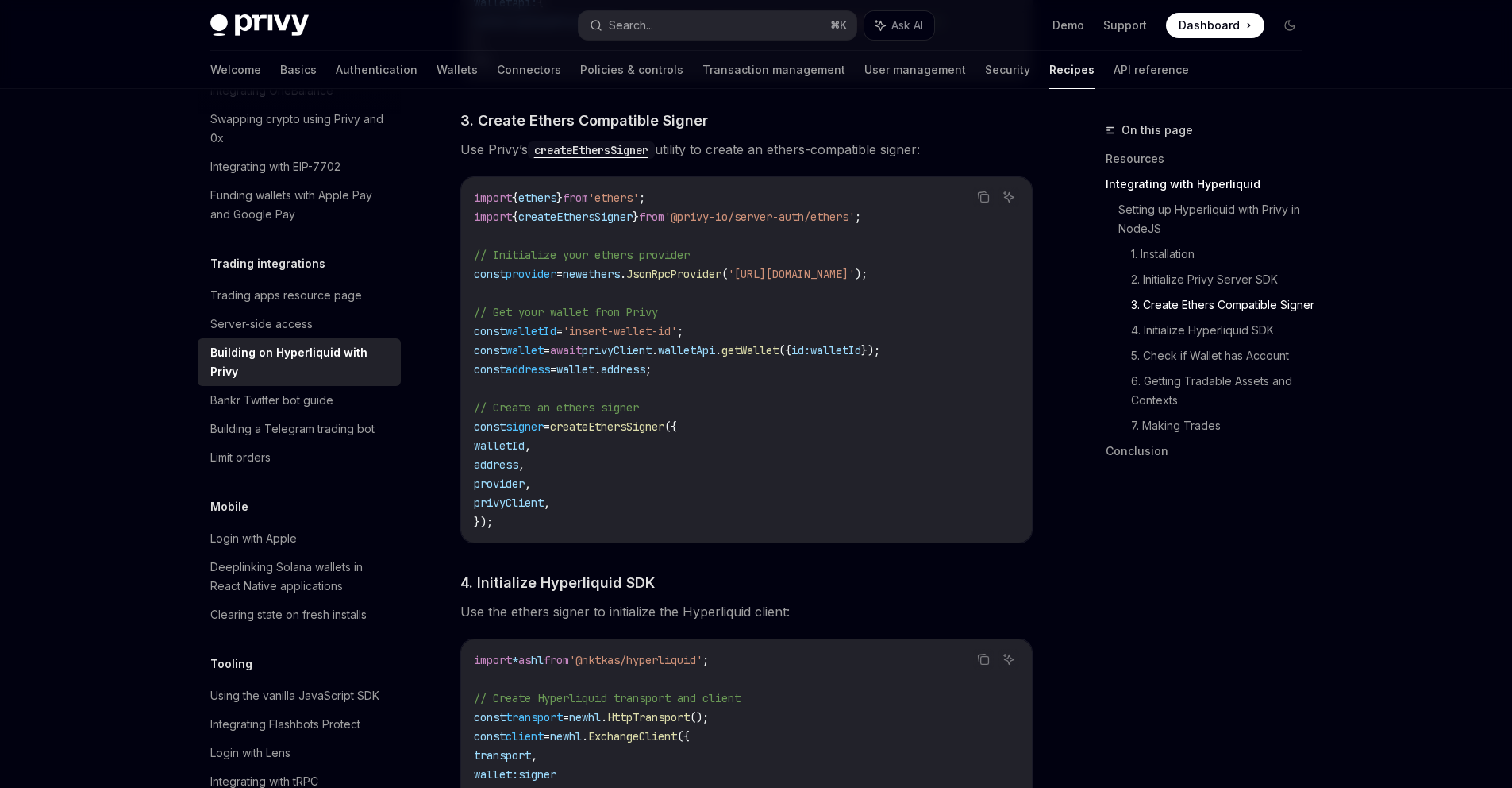
click at [664, 224] on span "from" at bounding box center [652, 217] width 26 height 14
copy code "import { createEthersSigner } from '@privy-io/server-auth/ethers' ;"
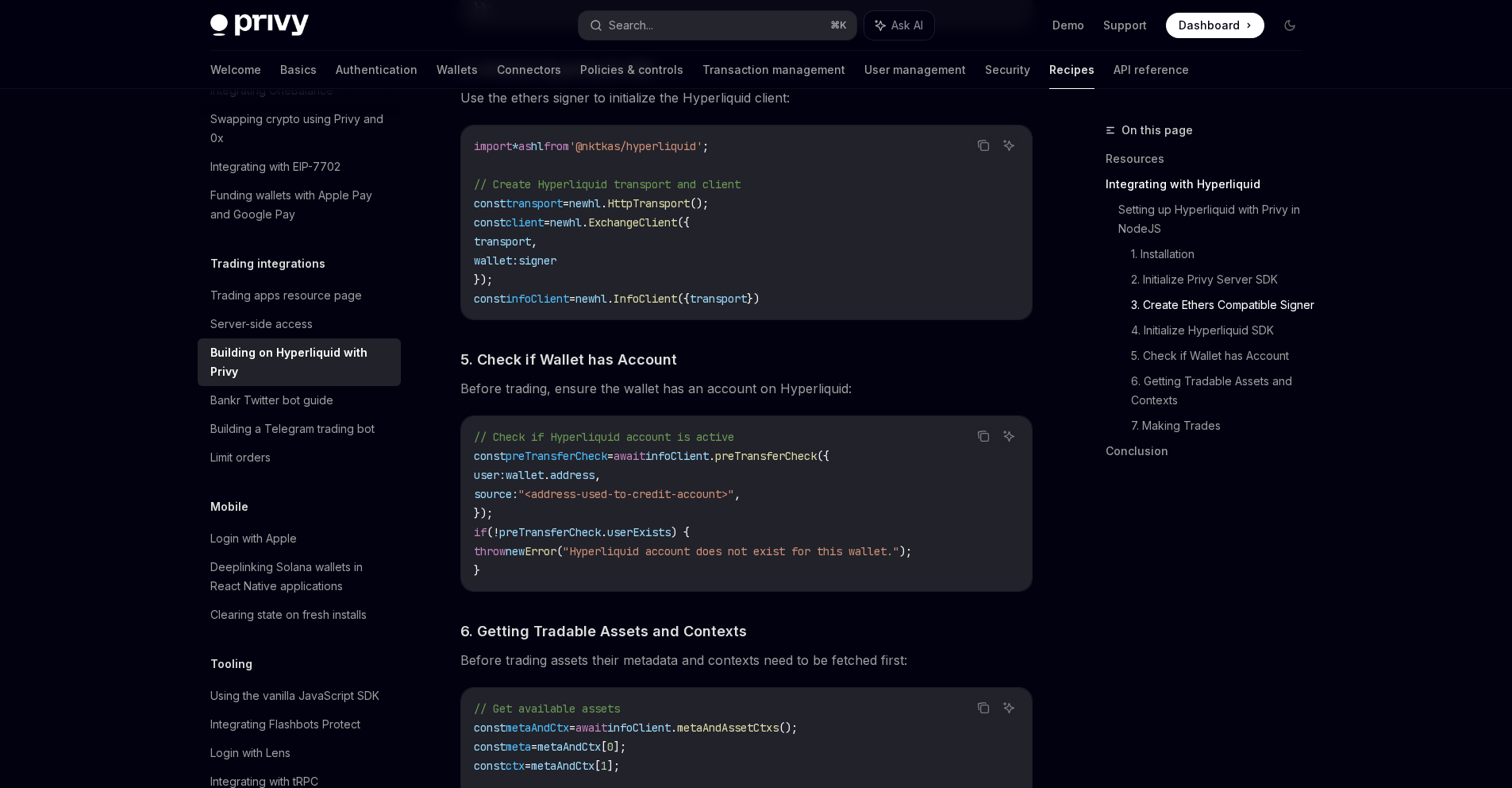
scroll to position [1570, 0]
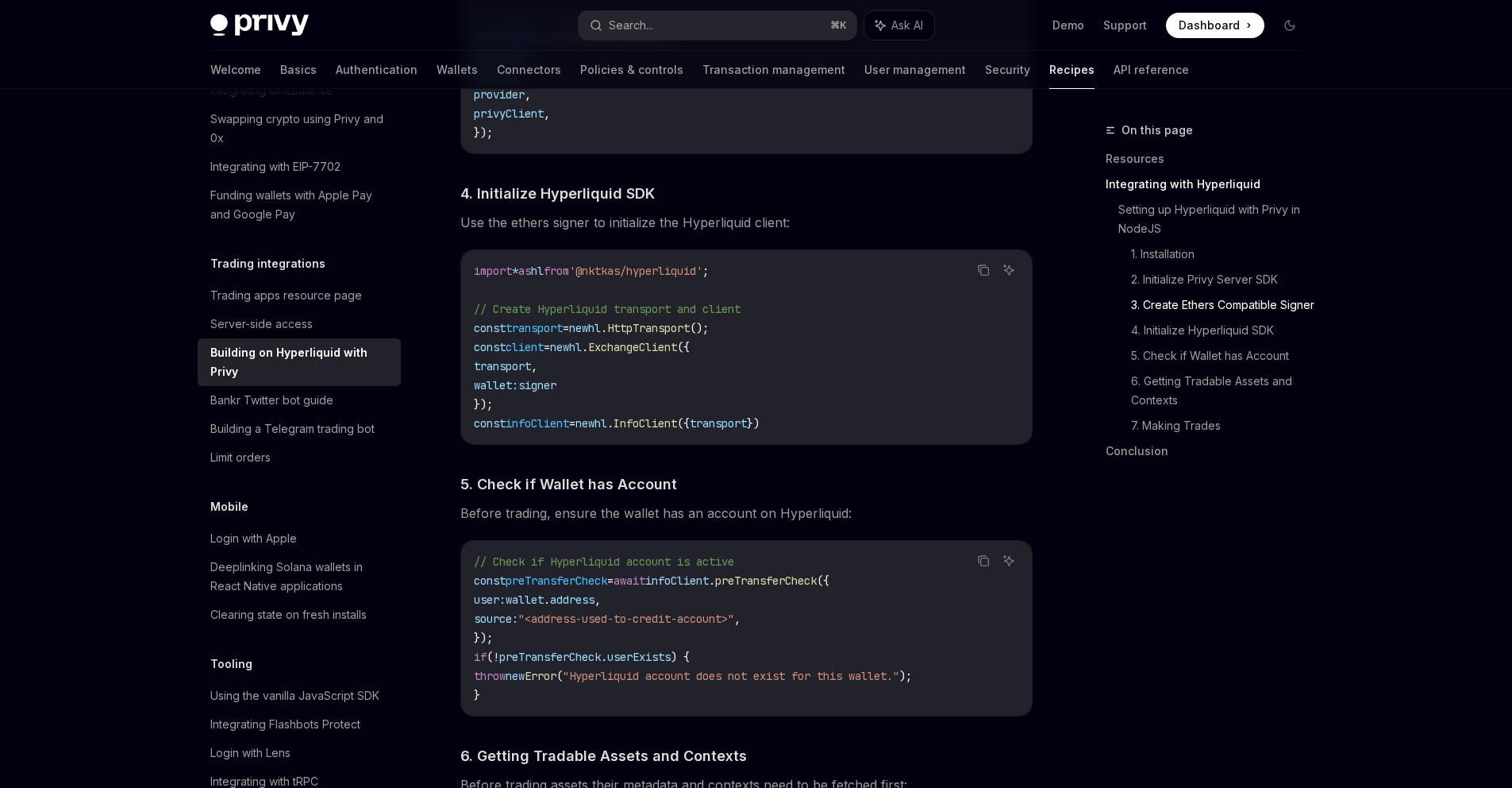
type textarea "*"
